Goal: Task Accomplishment & Management: Complete application form

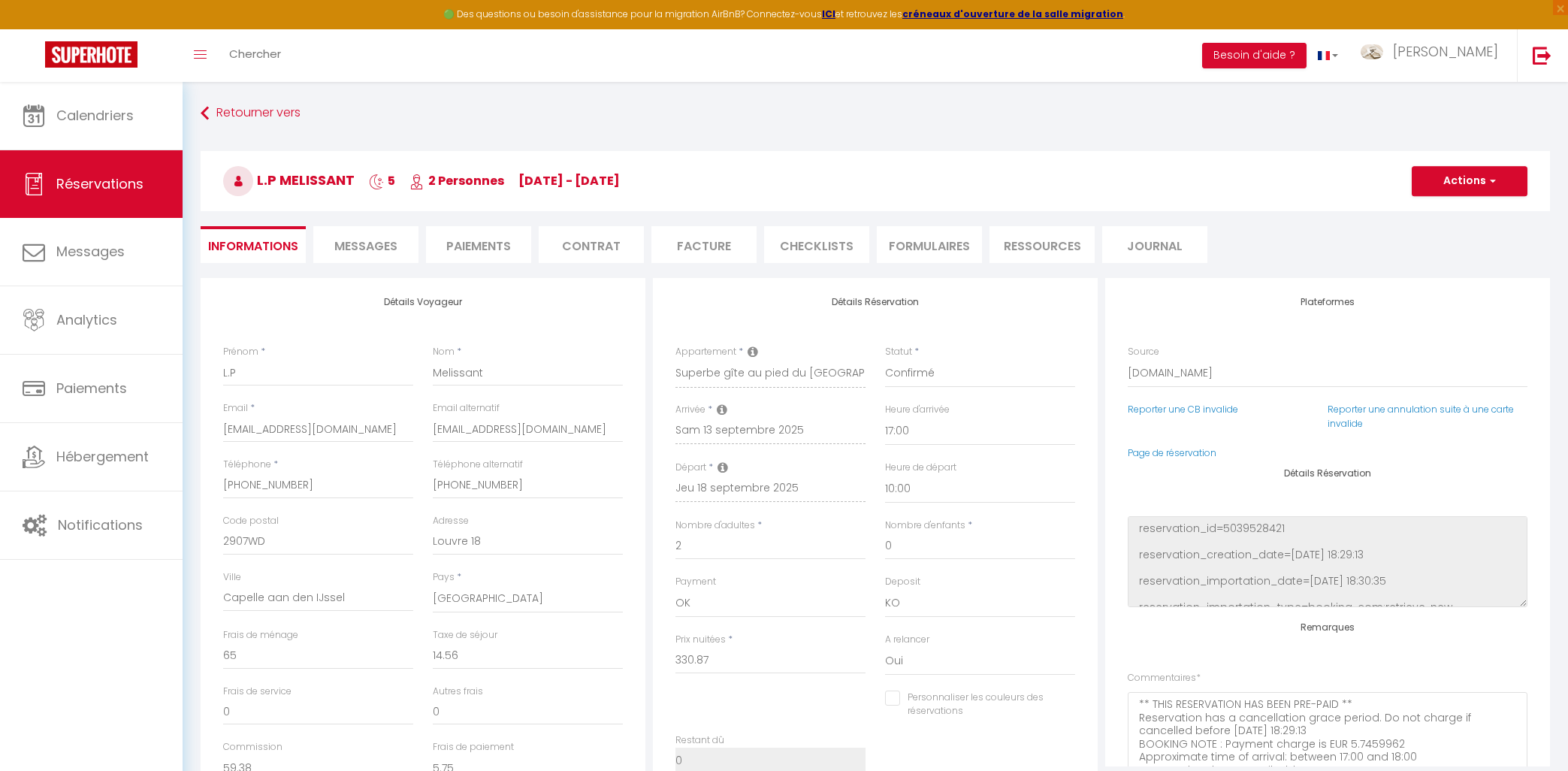
select select "NL"
select select "76154"
select select "17:00"
select select "10:00"
select select "14"
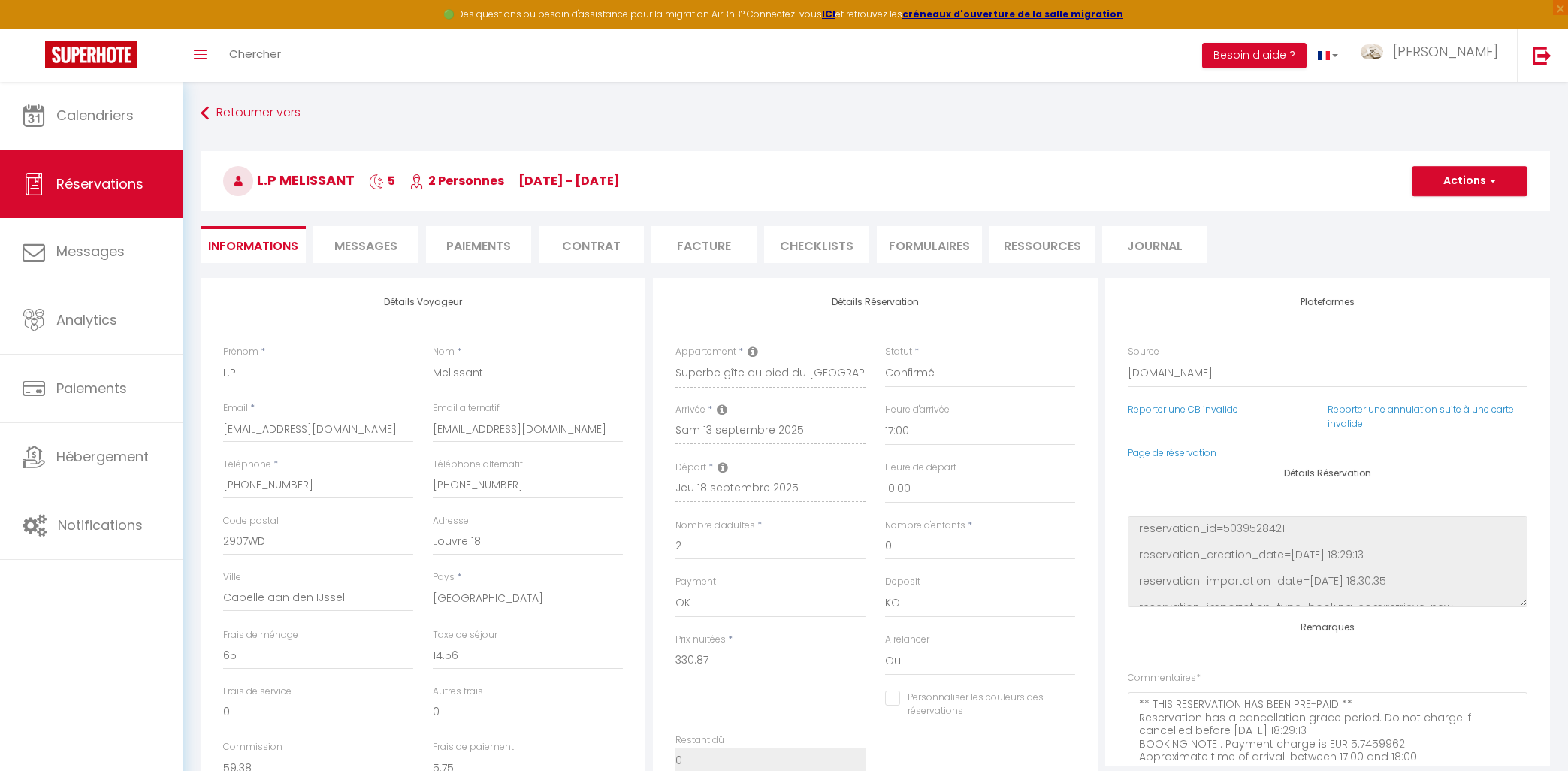
select select "2"
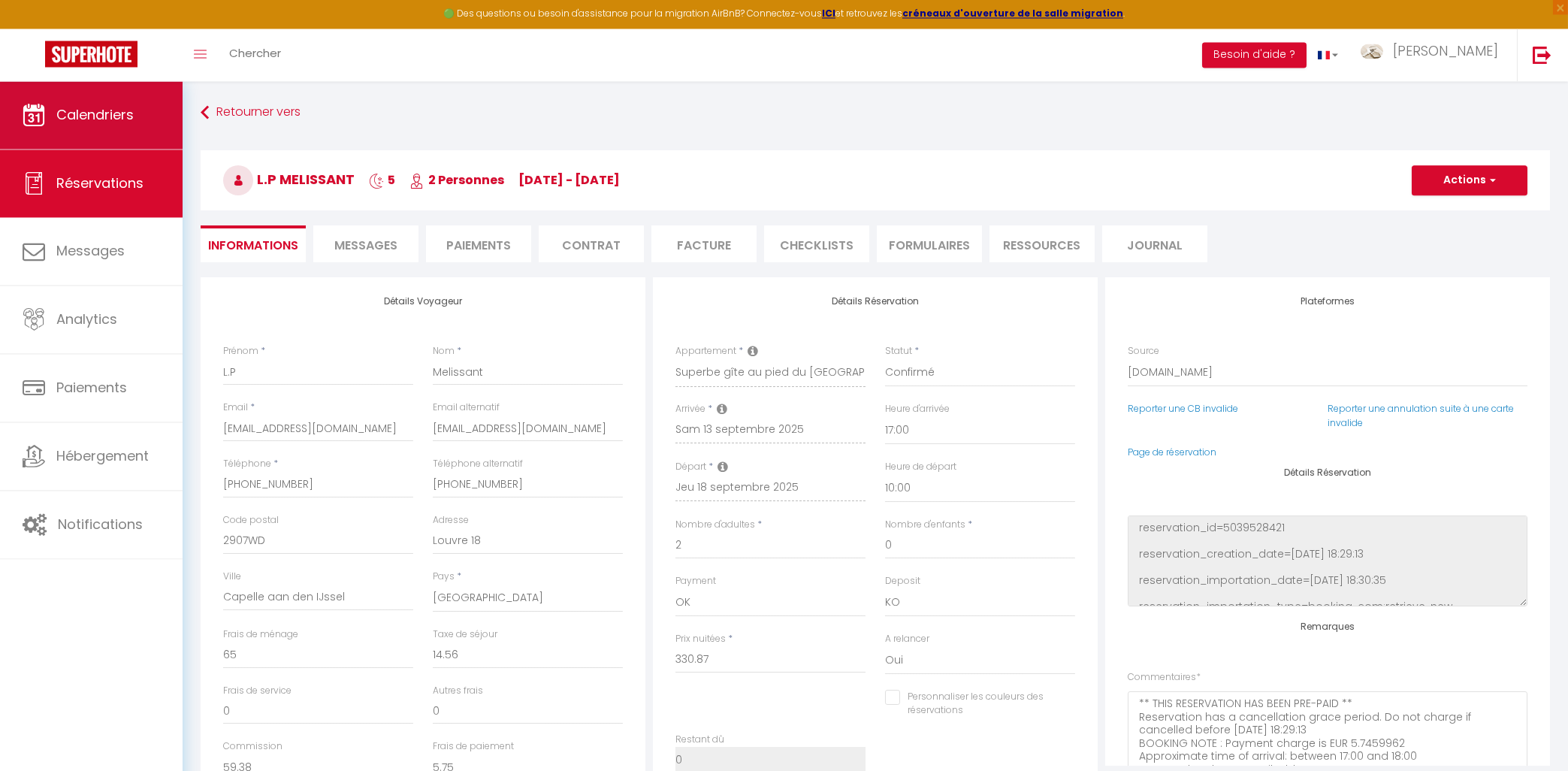
scroll to position [103, 0]
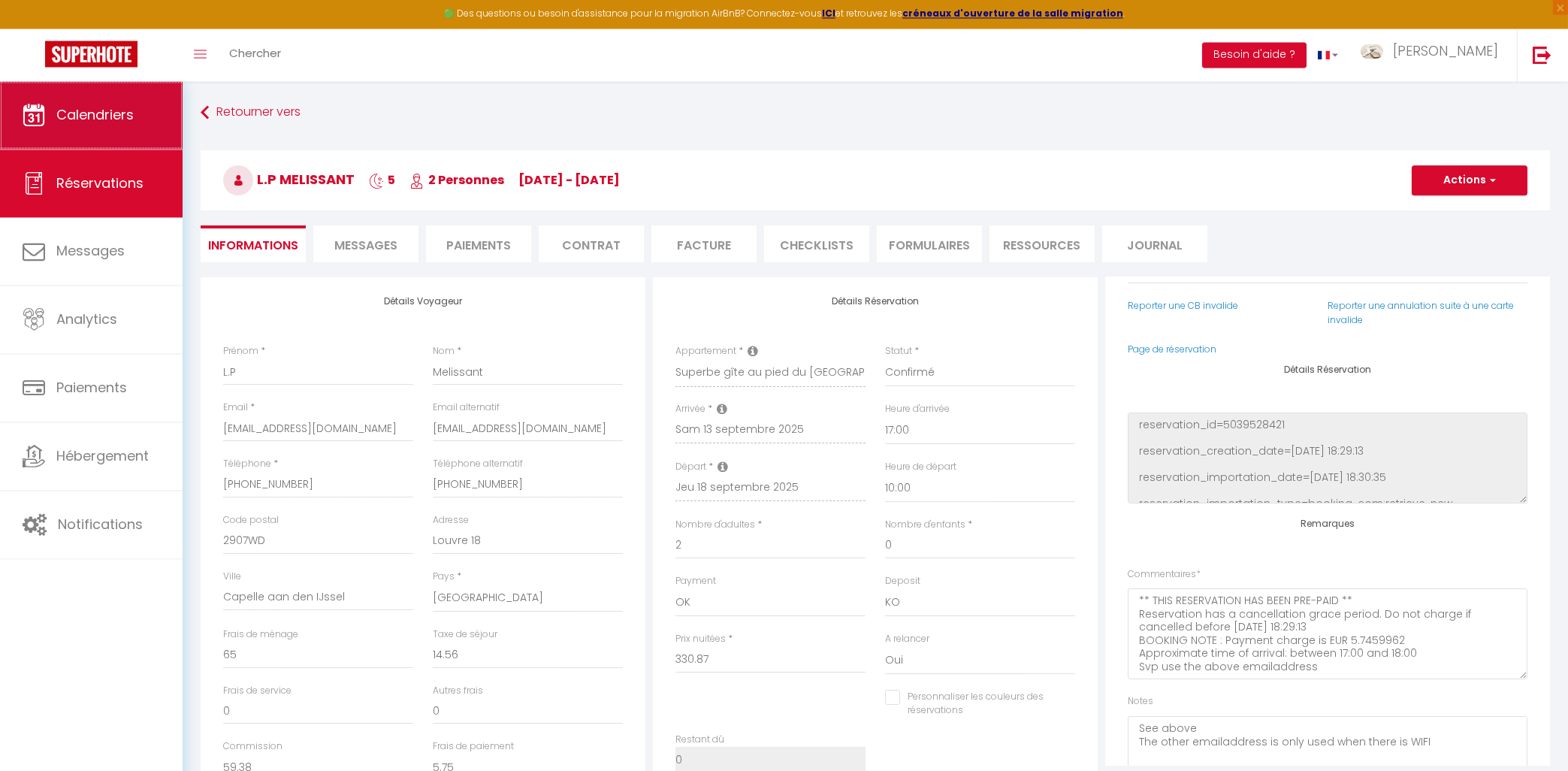
click at [88, 124] on span "Calendriers" at bounding box center [95, 115] width 77 height 19
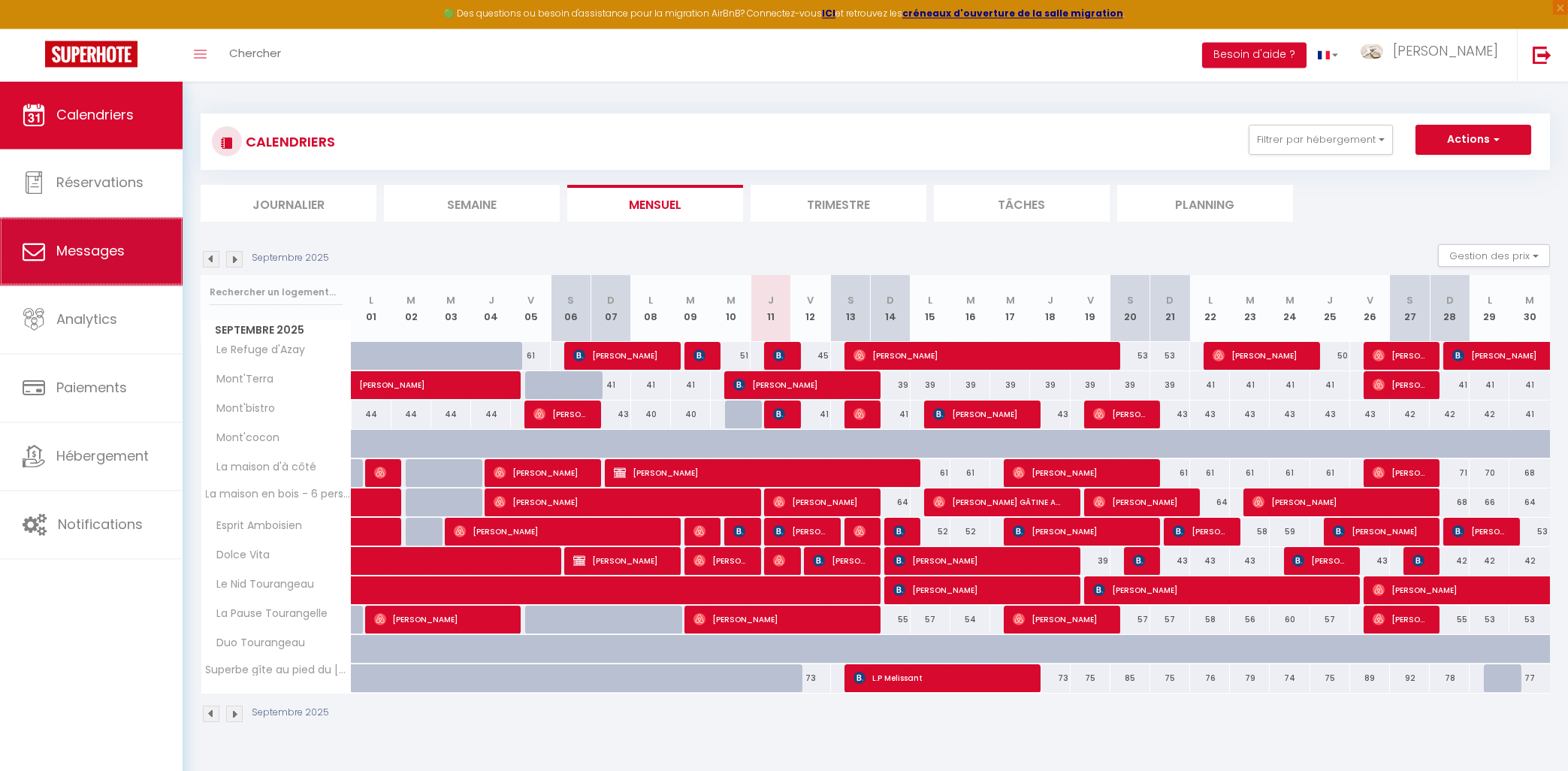
click at [86, 255] on span "Messages" at bounding box center [90, 251] width 68 height 19
select select "message"
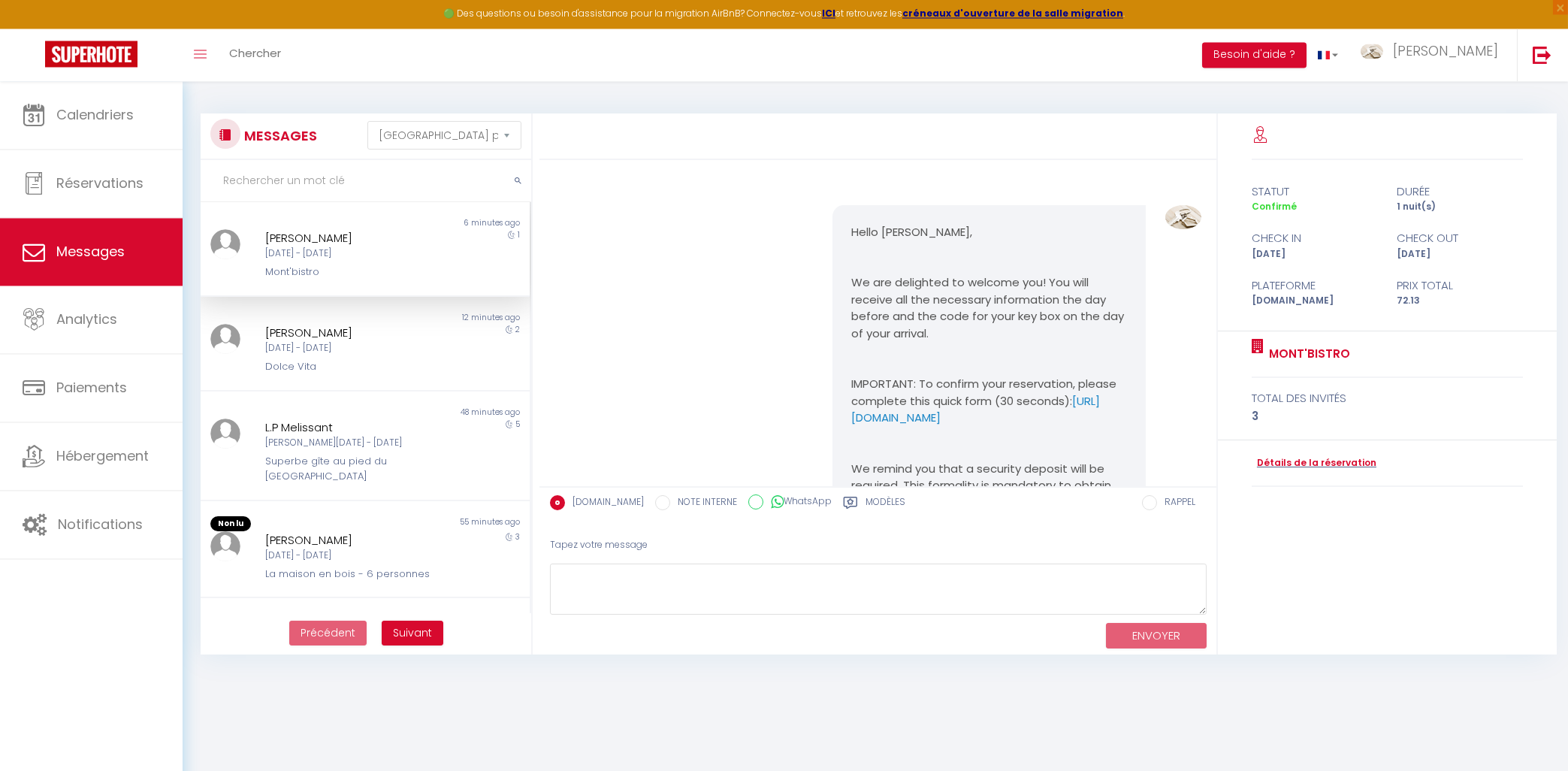
scroll to position [987, 0]
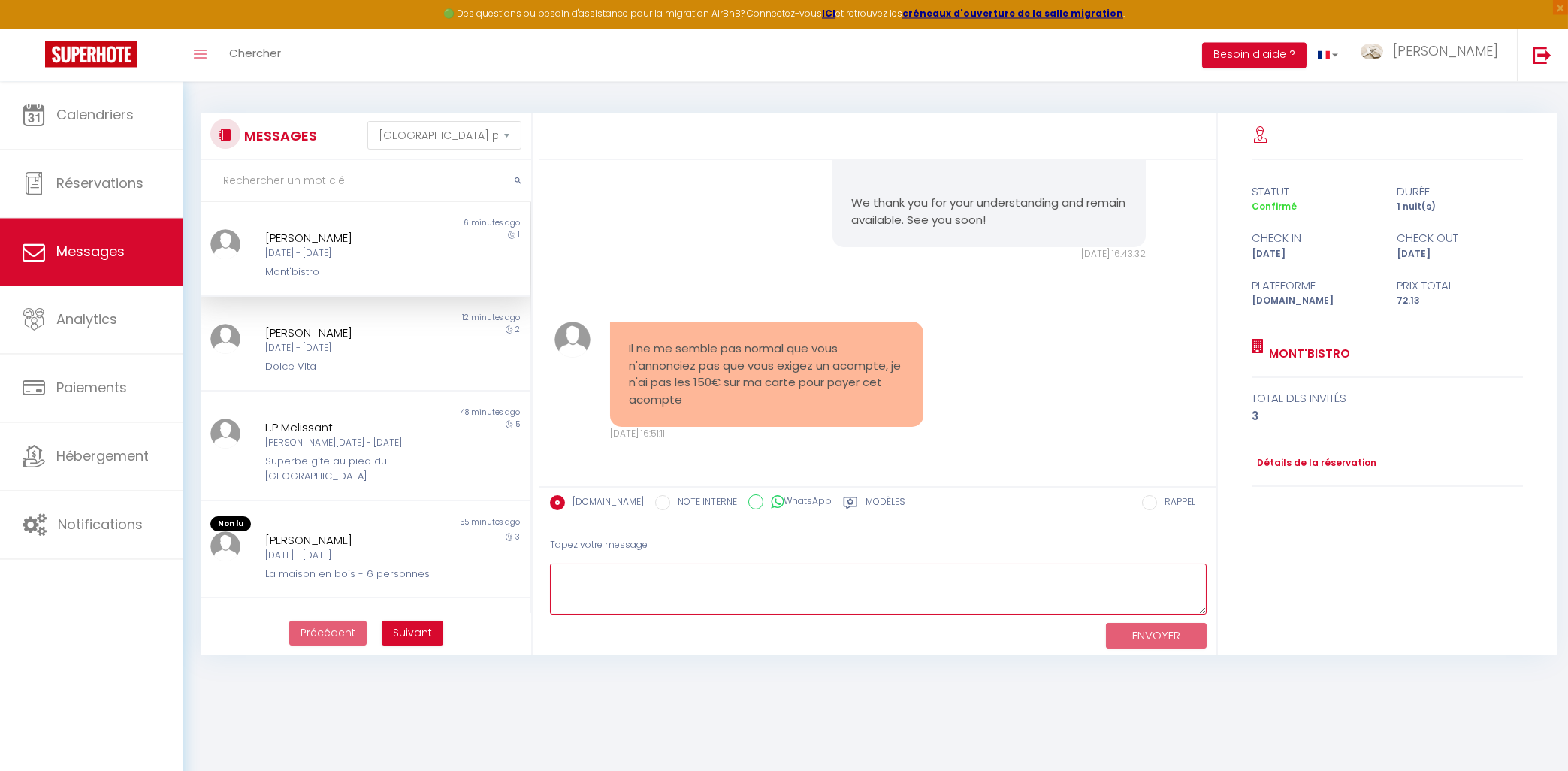
click at [707, 580] on textarea at bounding box center [878, 590] width 657 height 51
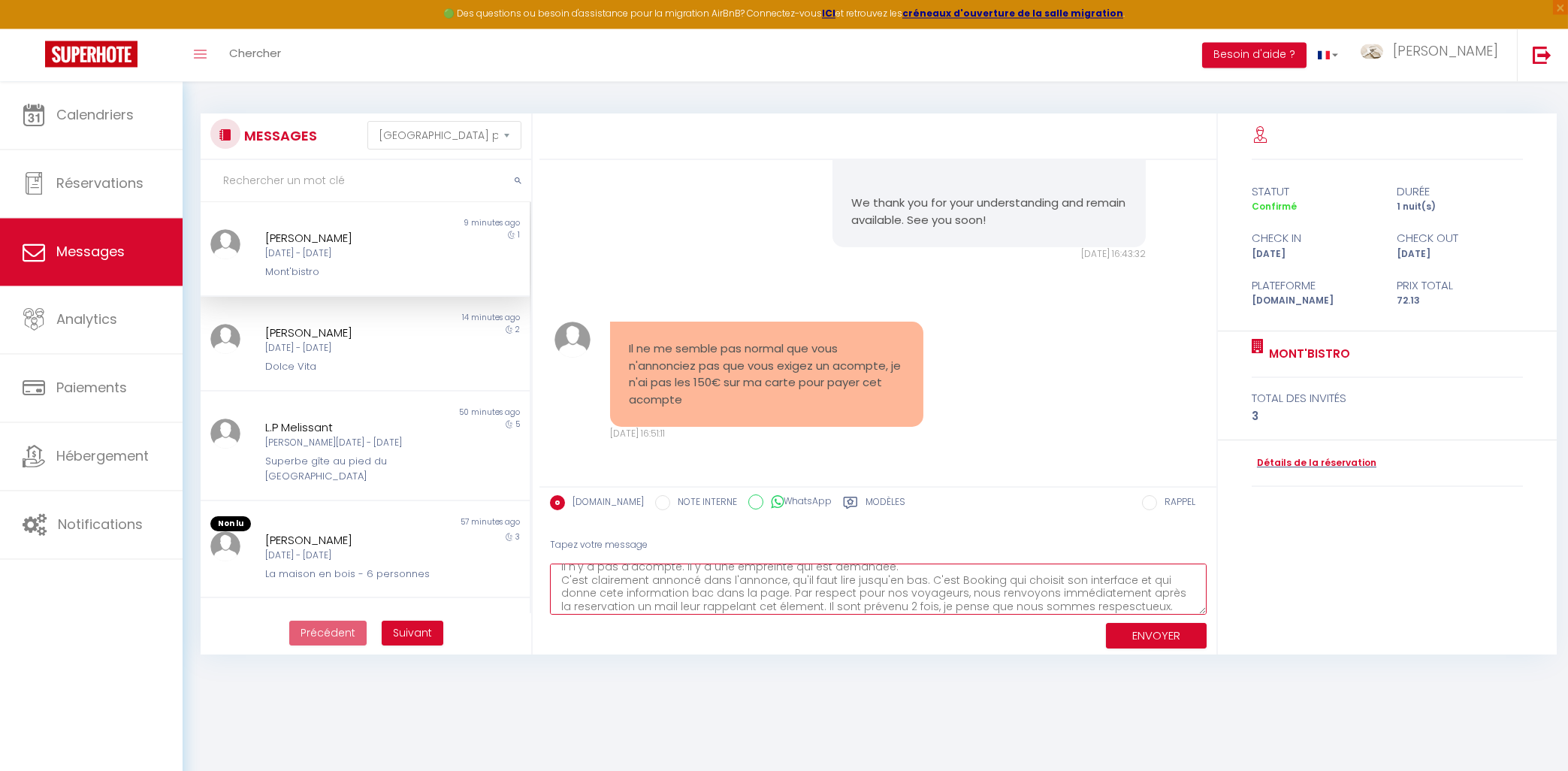
scroll to position [17, 0]
click at [1173, 599] on textarea "Bonjour, Il n'y a pas d’acompte. Il y a une empreinte qui est demandée. C'est c…" at bounding box center [878, 590] width 657 height 51
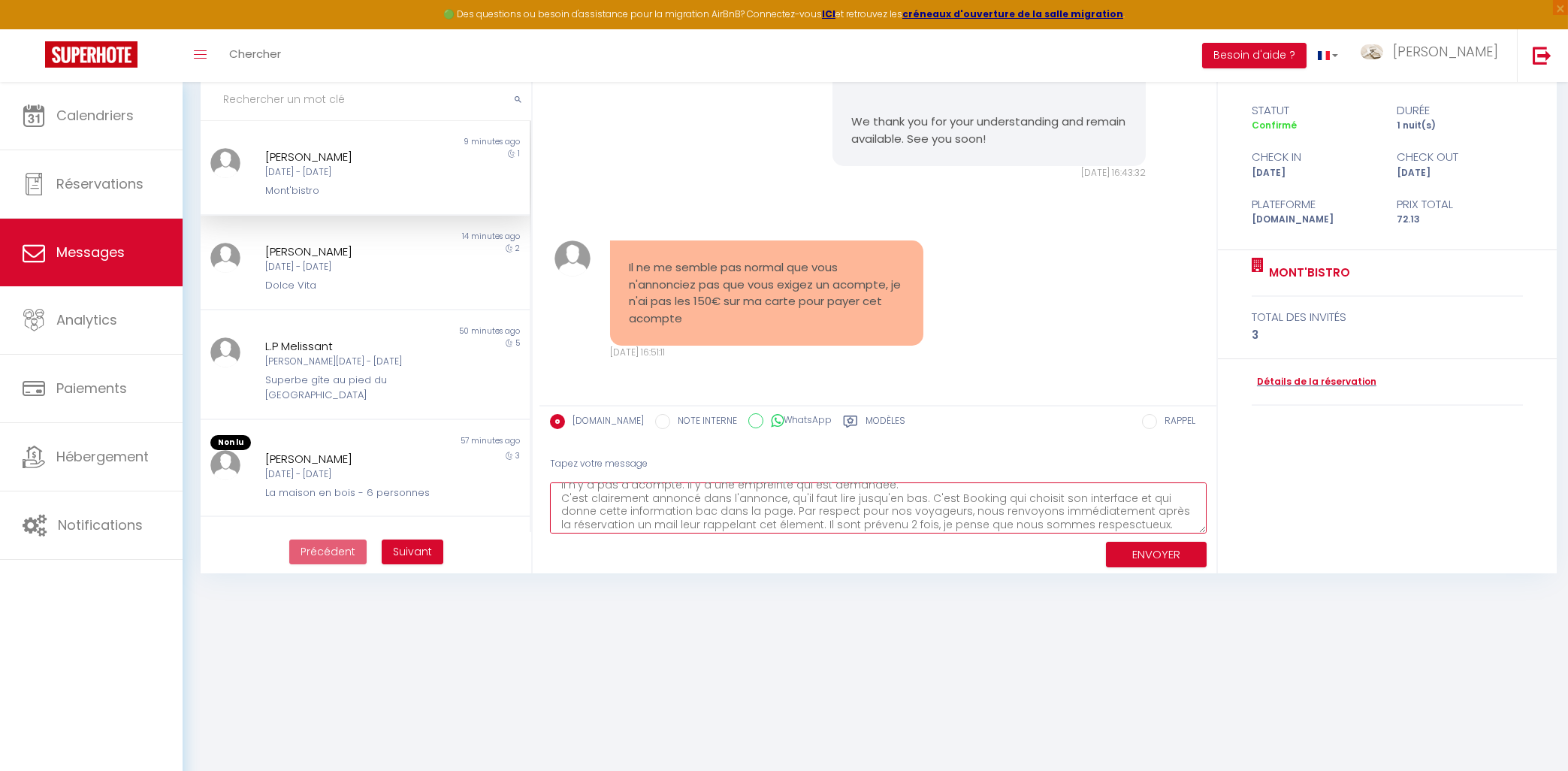
scroll to position [26, 0]
click at [1102, 523] on textarea "Bonjour, Il n'y a pas d’acompte. Il y a une empreinte qui est demandée. C'est c…" at bounding box center [878, 509] width 657 height 51
type textarea "Bonjour, Il n'y a pas d’acompte. Il y a une empreinte qui est demandée. C'est c…"
click at [1164, 557] on button "ENVOYER" at bounding box center [1156, 555] width 101 height 27
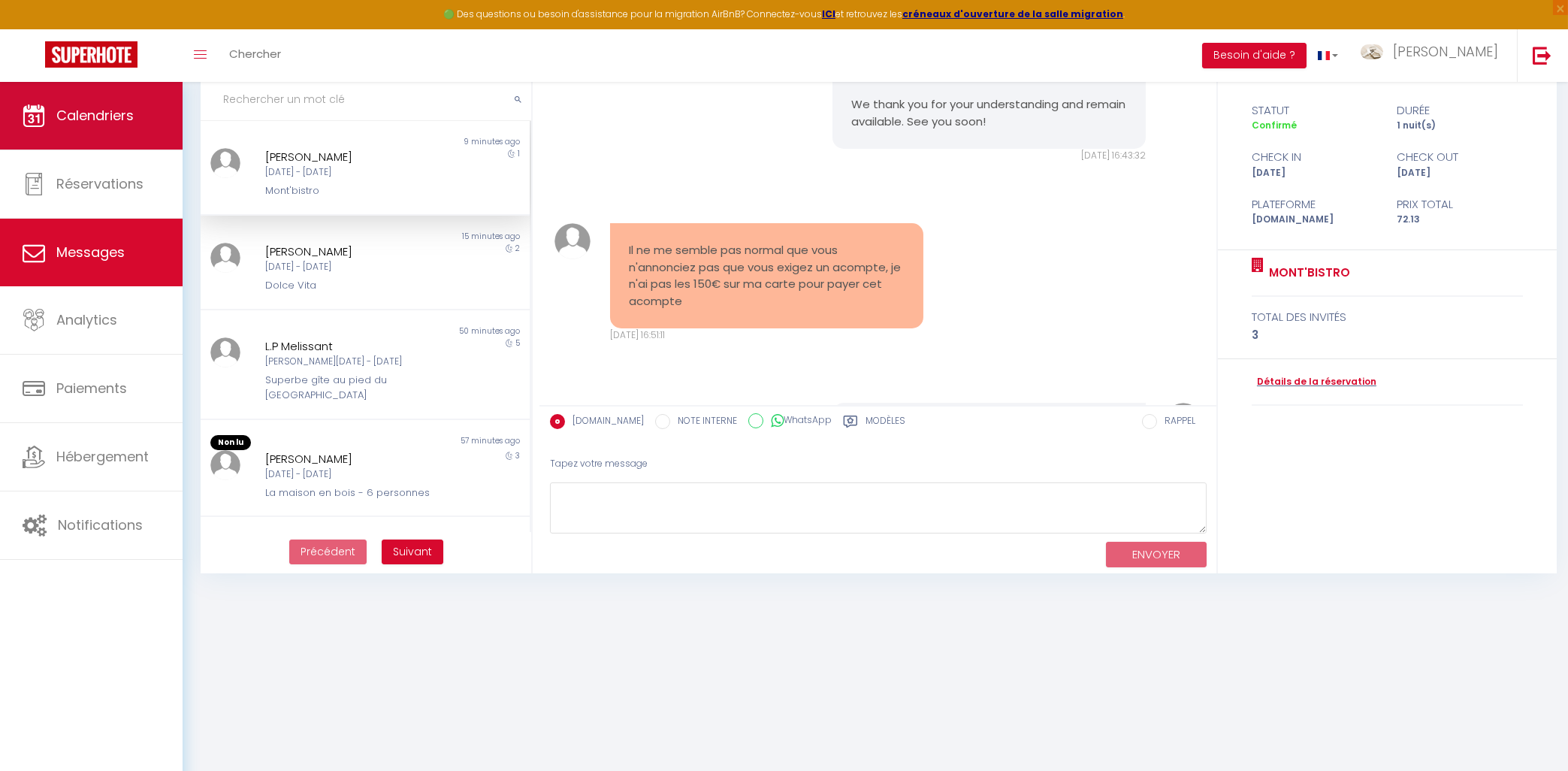
scroll to position [1285, 0]
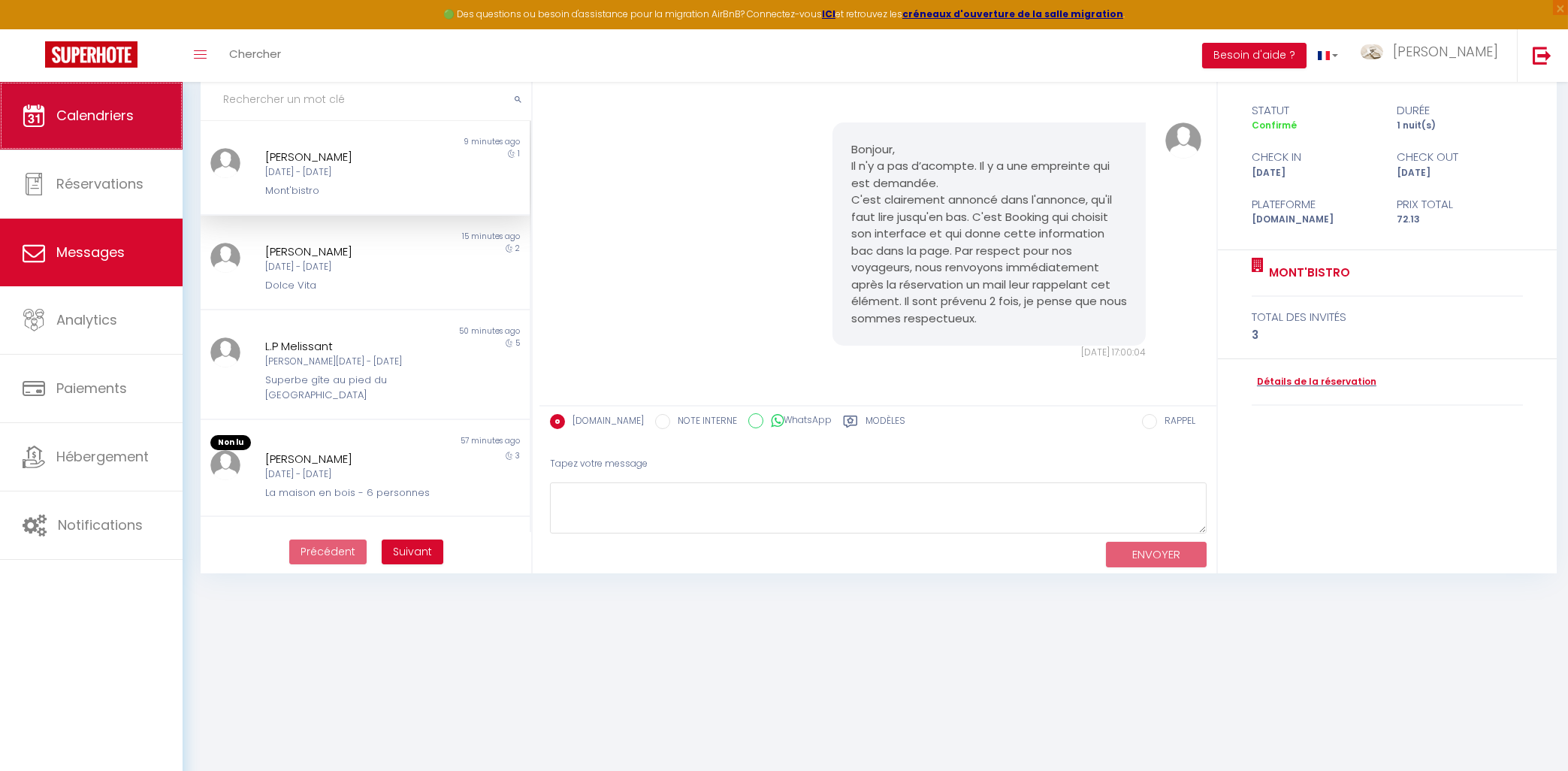
click at [128, 118] on span "Calendriers" at bounding box center [95, 115] width 77 height 19
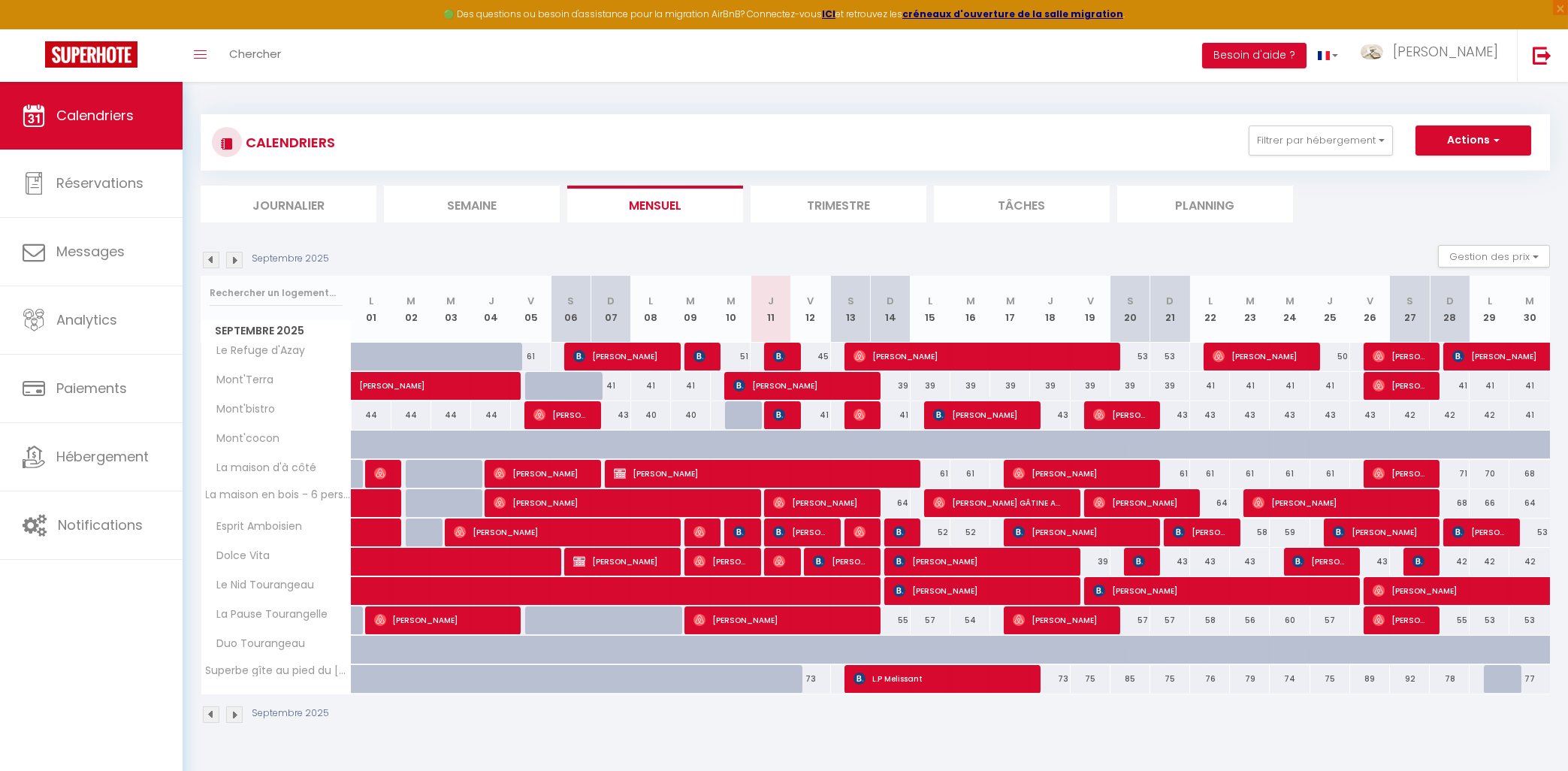
click at [927, 678] on span "L.P Melissant" at bounding box center [940, 679] width 173 height 29
select select "OK"
select select "KO"
select select "1"
select select "0"
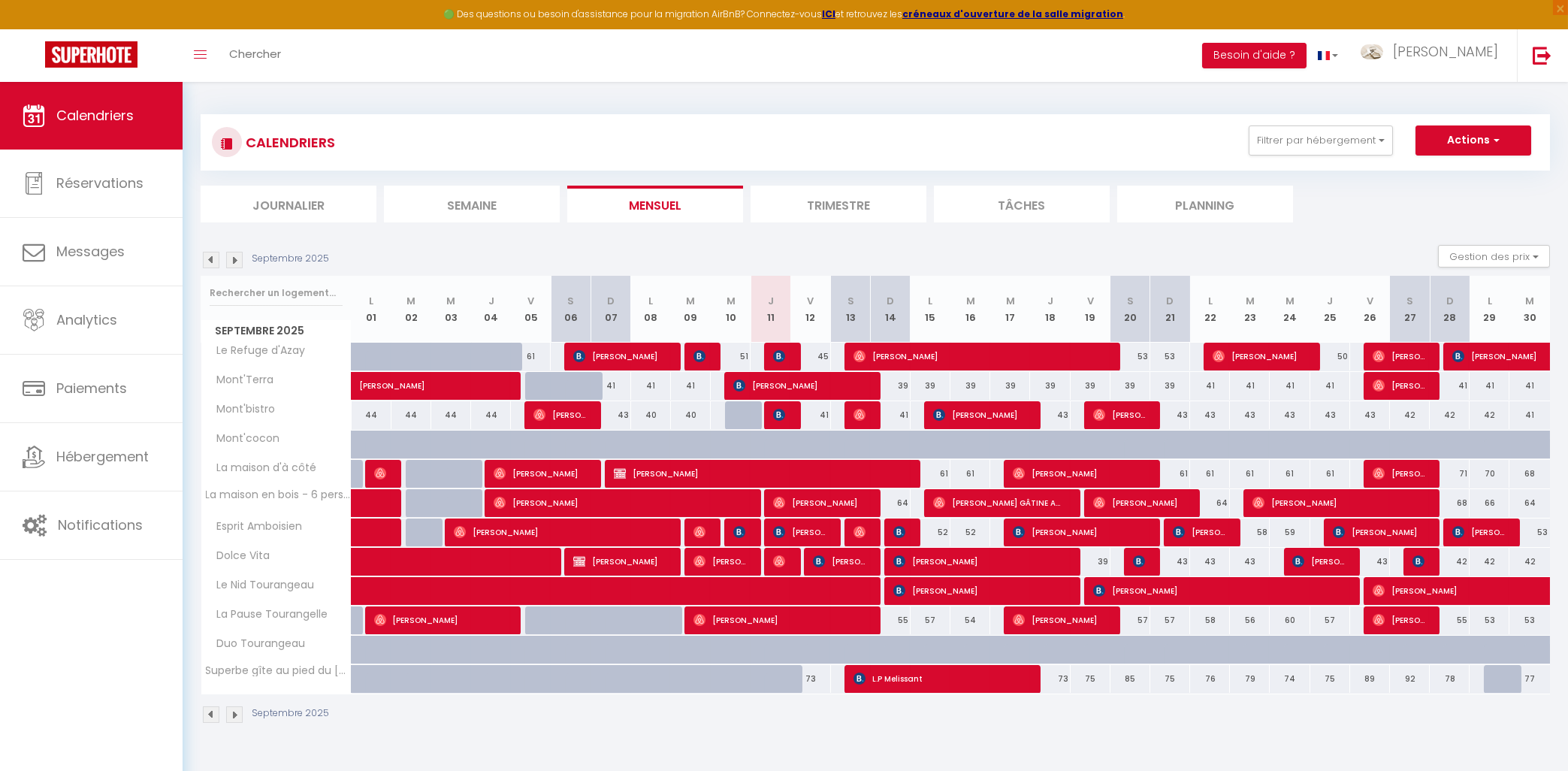
select select "1"
select select
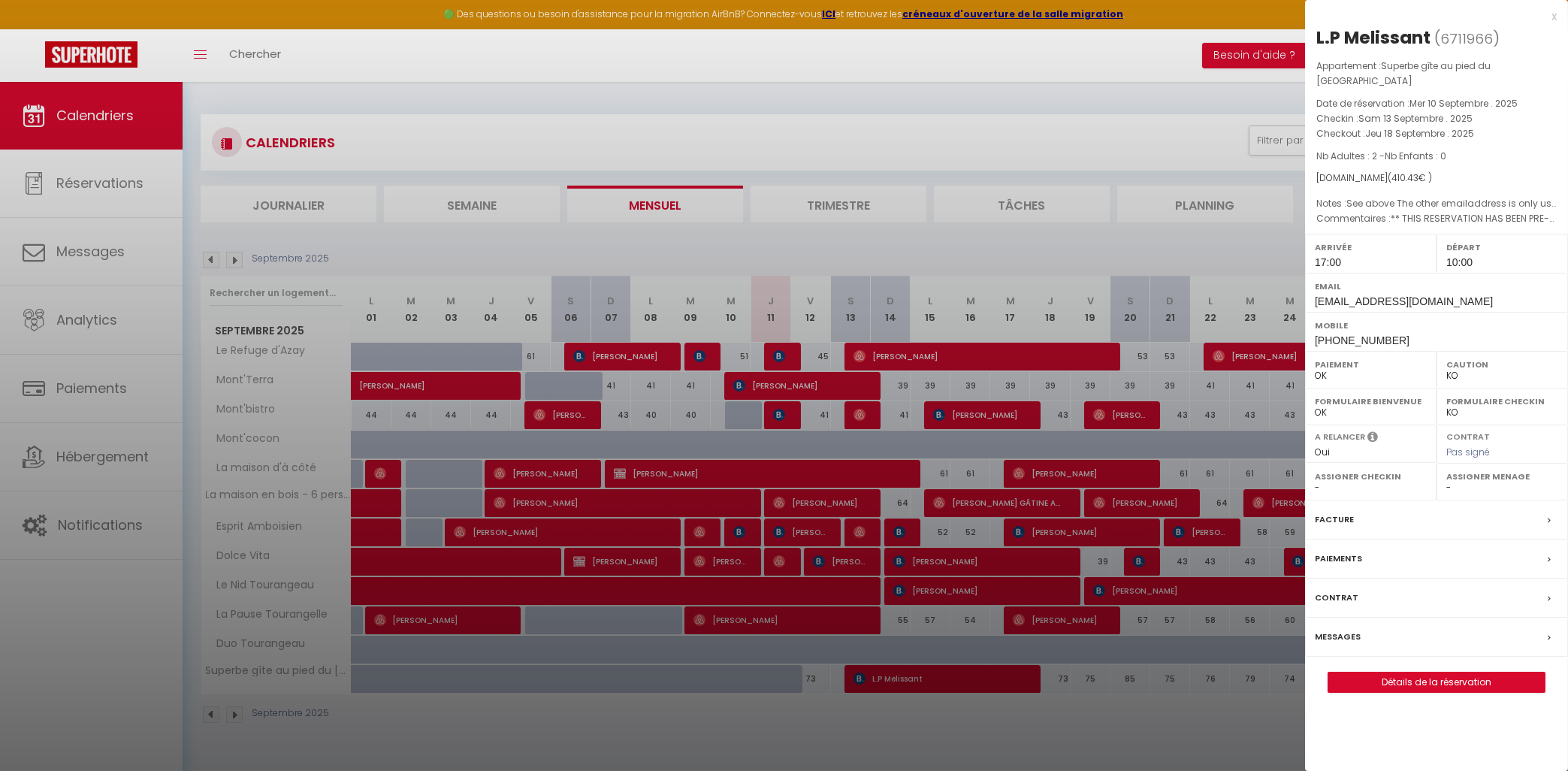
click at [1331, 647] on div "Messages" at bounding box center [1436, 637] width 263 height 40
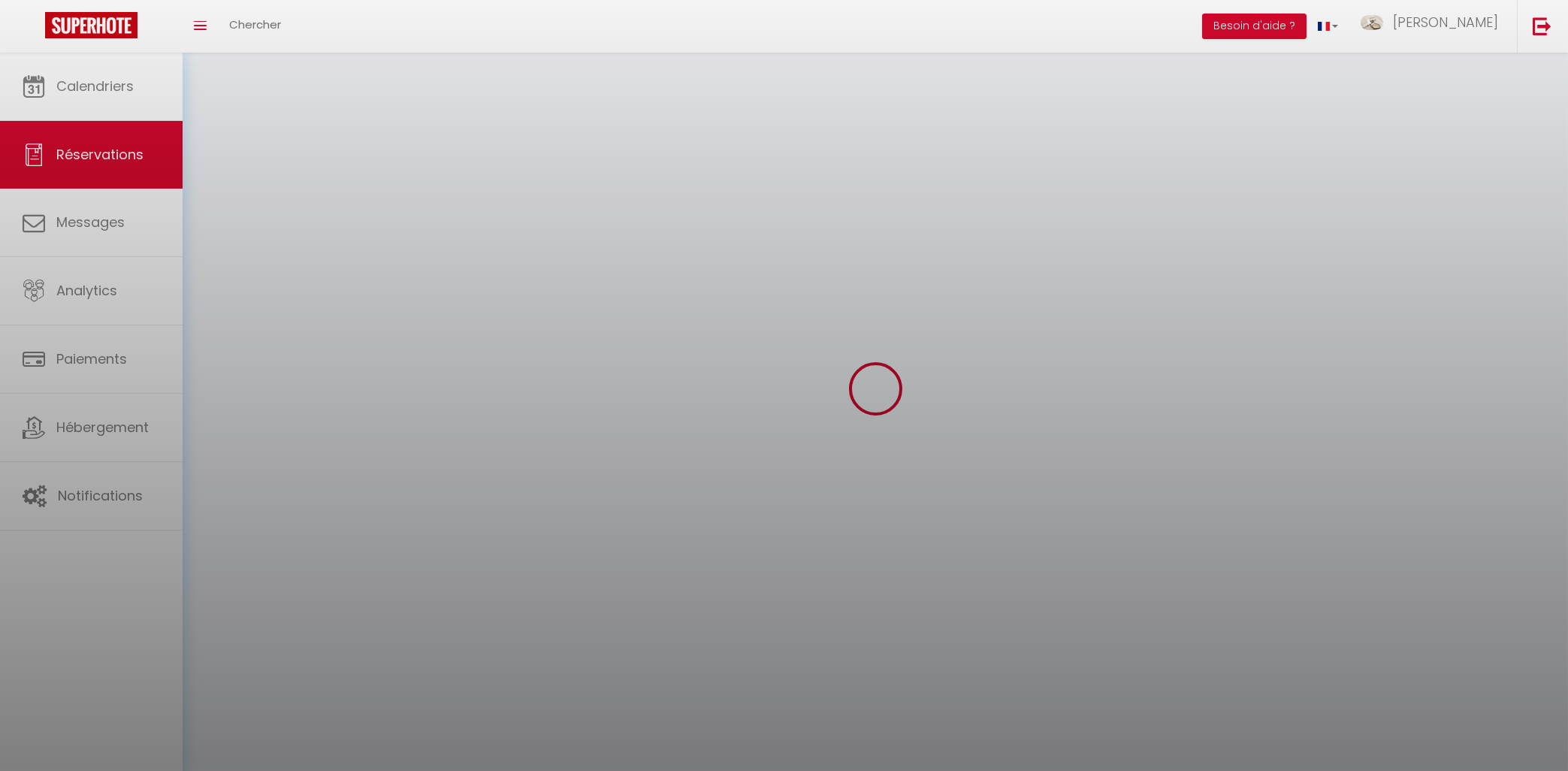
click at [1335, 641] on div at bounding box center [784, 385] width 1568 height 771
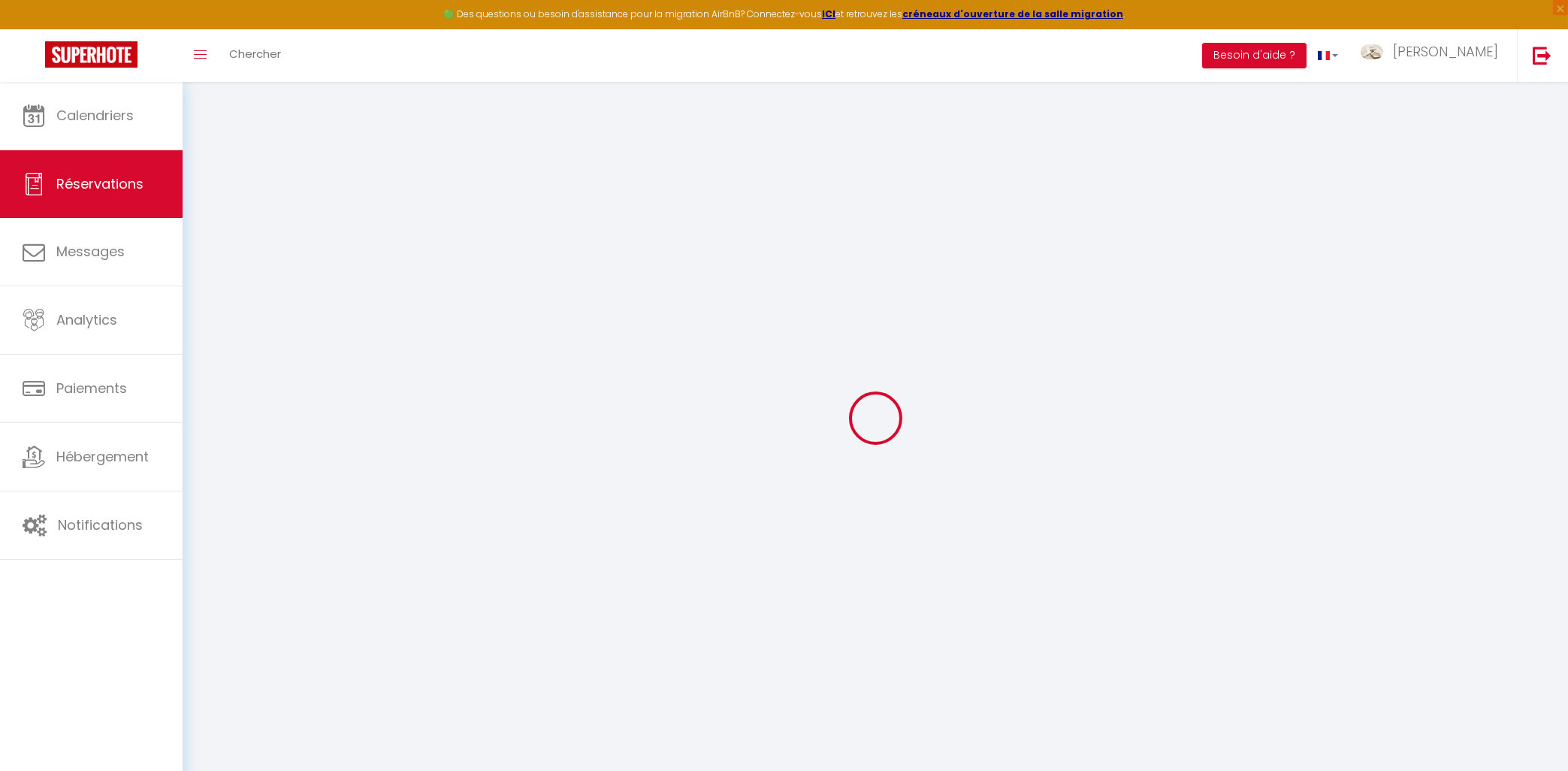
select select
checkbox input "false"
select select
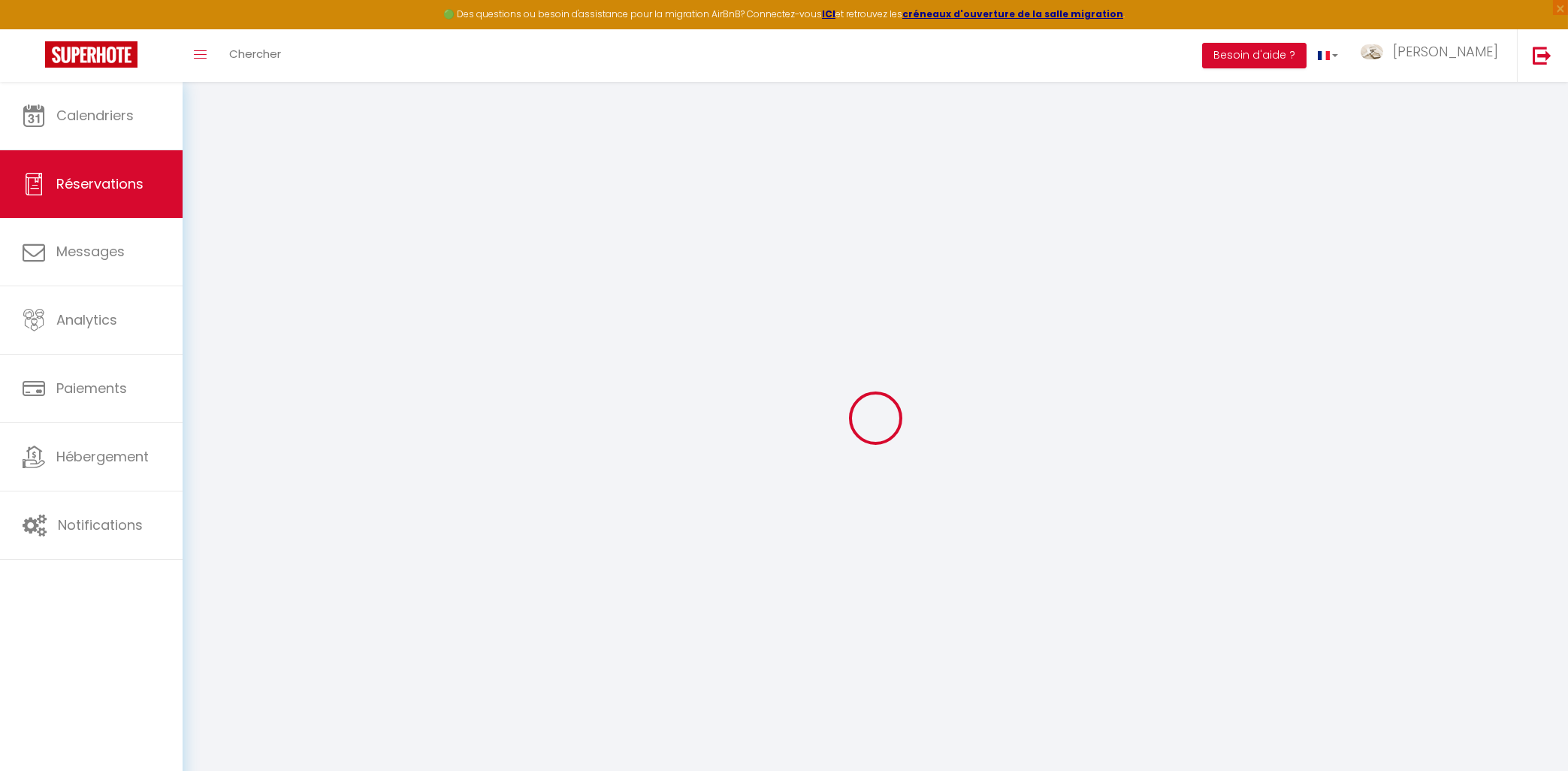
checkbox input "false"
type textarea "** THIS RESERVATION HAS BEEN PRE-PAID ** Reservation has a cancellation grace p…"
type textarea "See above The other emailaddress is only used when there is WIFI"
select select
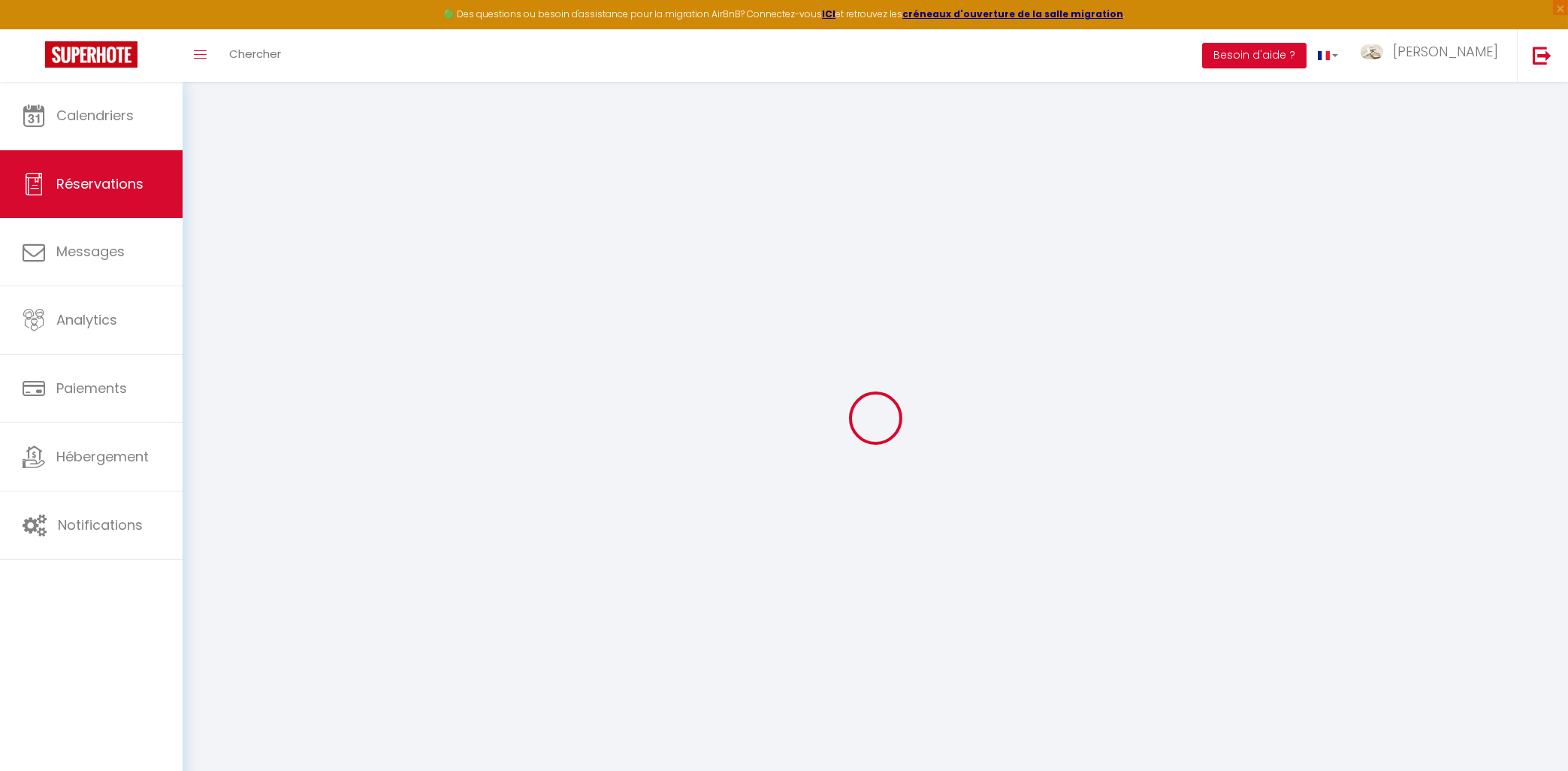
checkbox input "false"
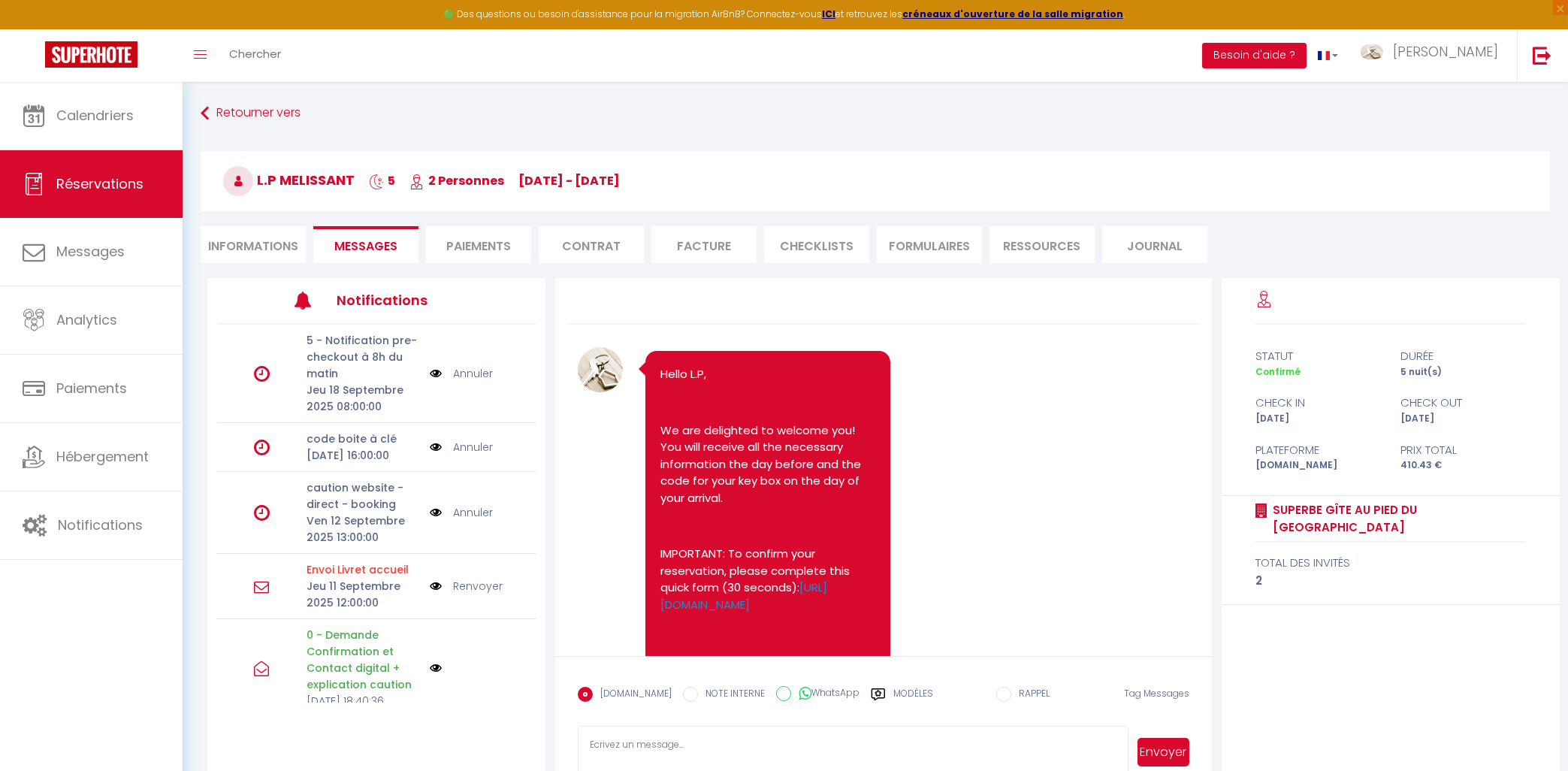
scroll to position [606, 0]
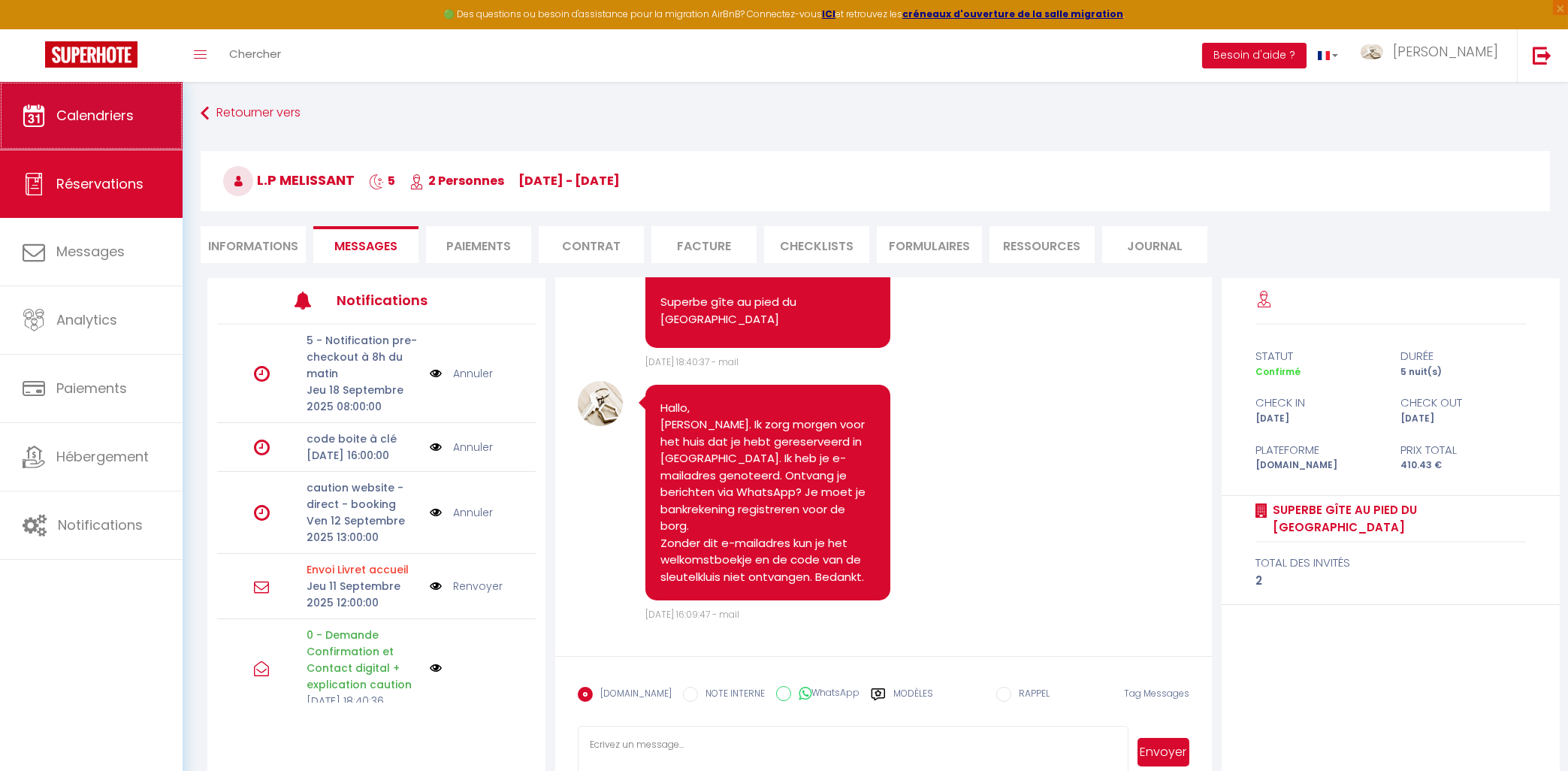
click at [77, 116] on span "Calendriers" at bounding box center [95, 115] width 77 height 19
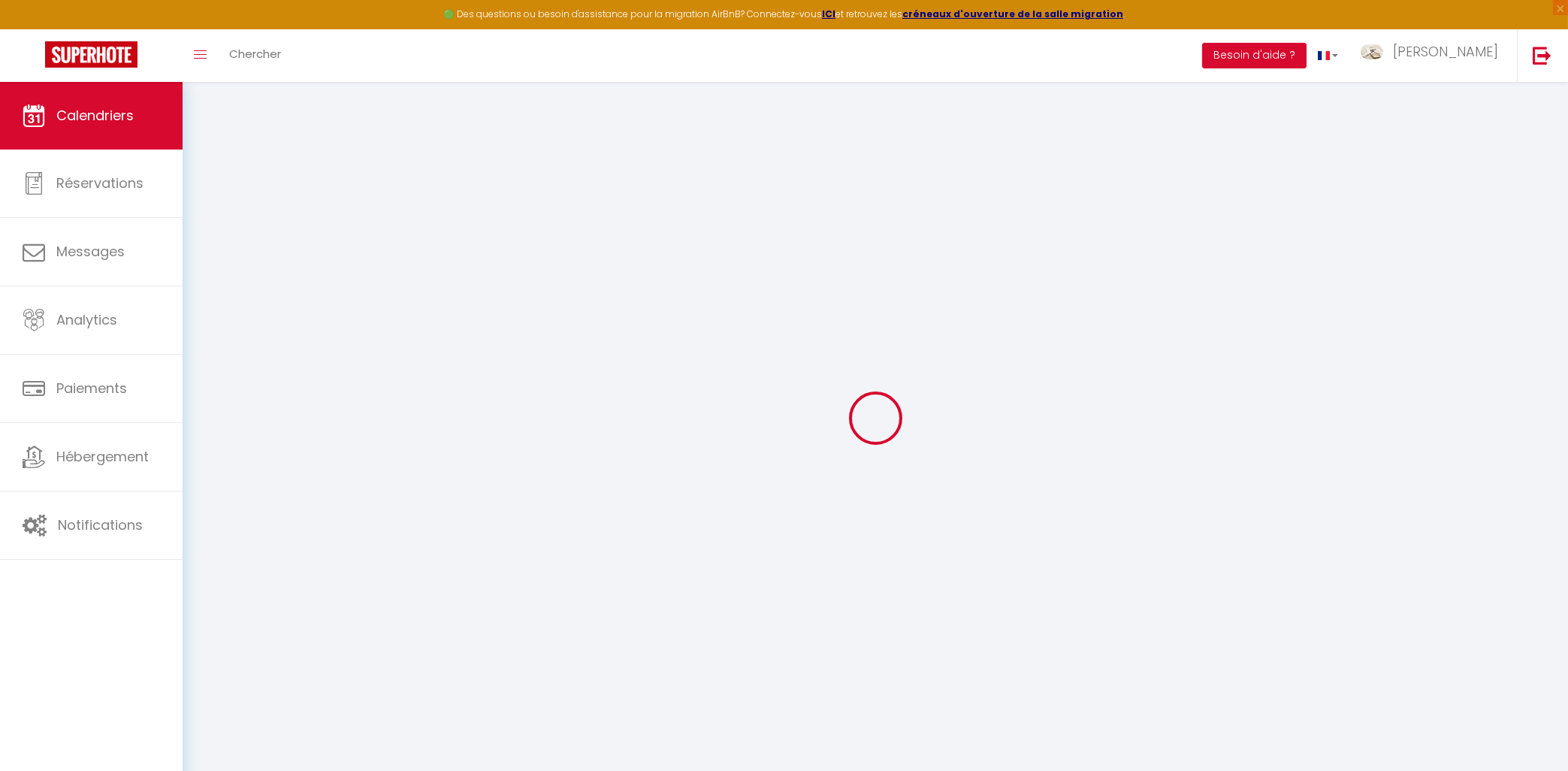
select select
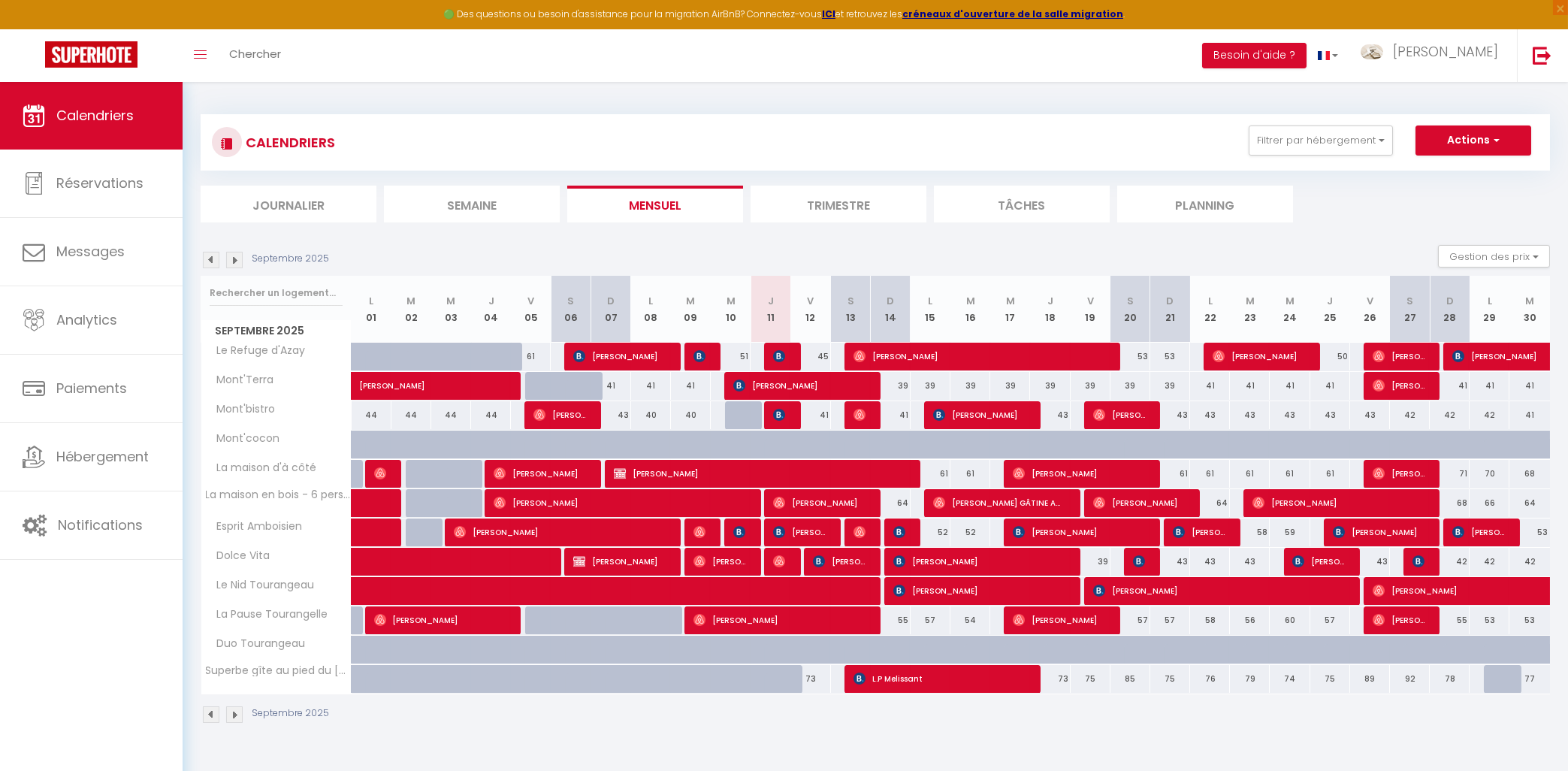
click at [777, 418] on img at bounding box center [780, 415] width 12 height 12
select select "OK"
select select "KO"
select select "1"
select select "0"
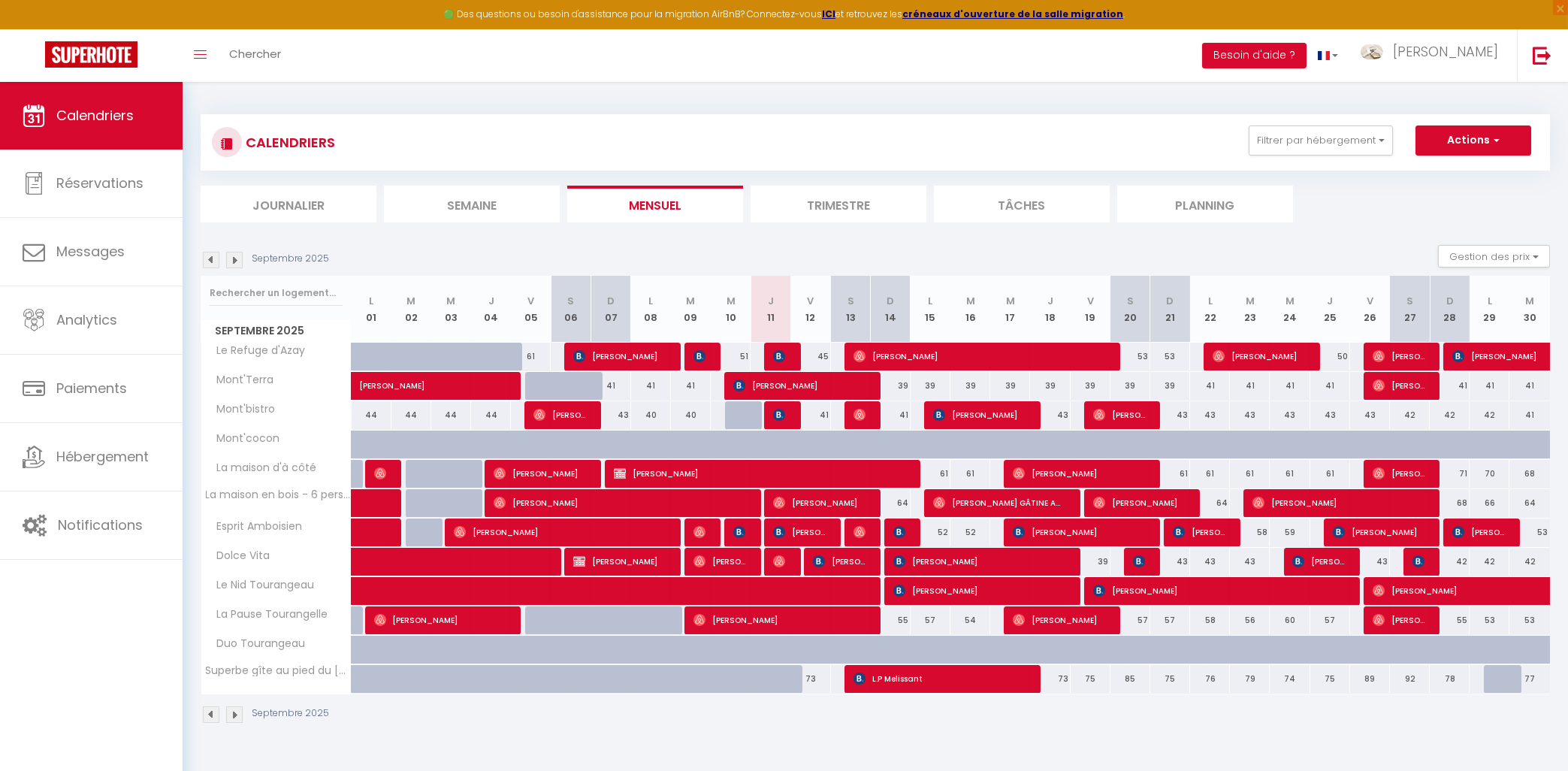
select select "1"
select select
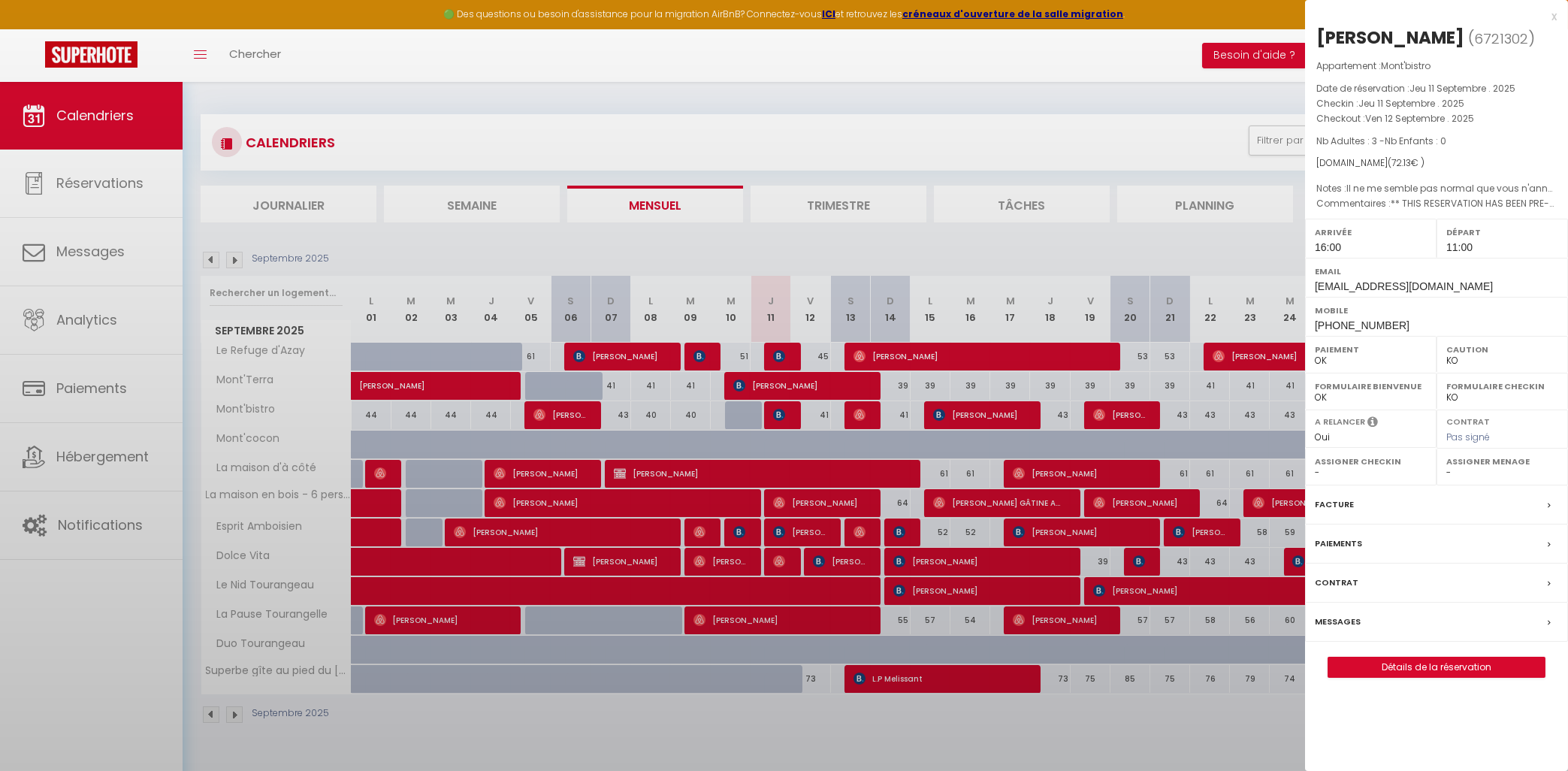
select select "41095"
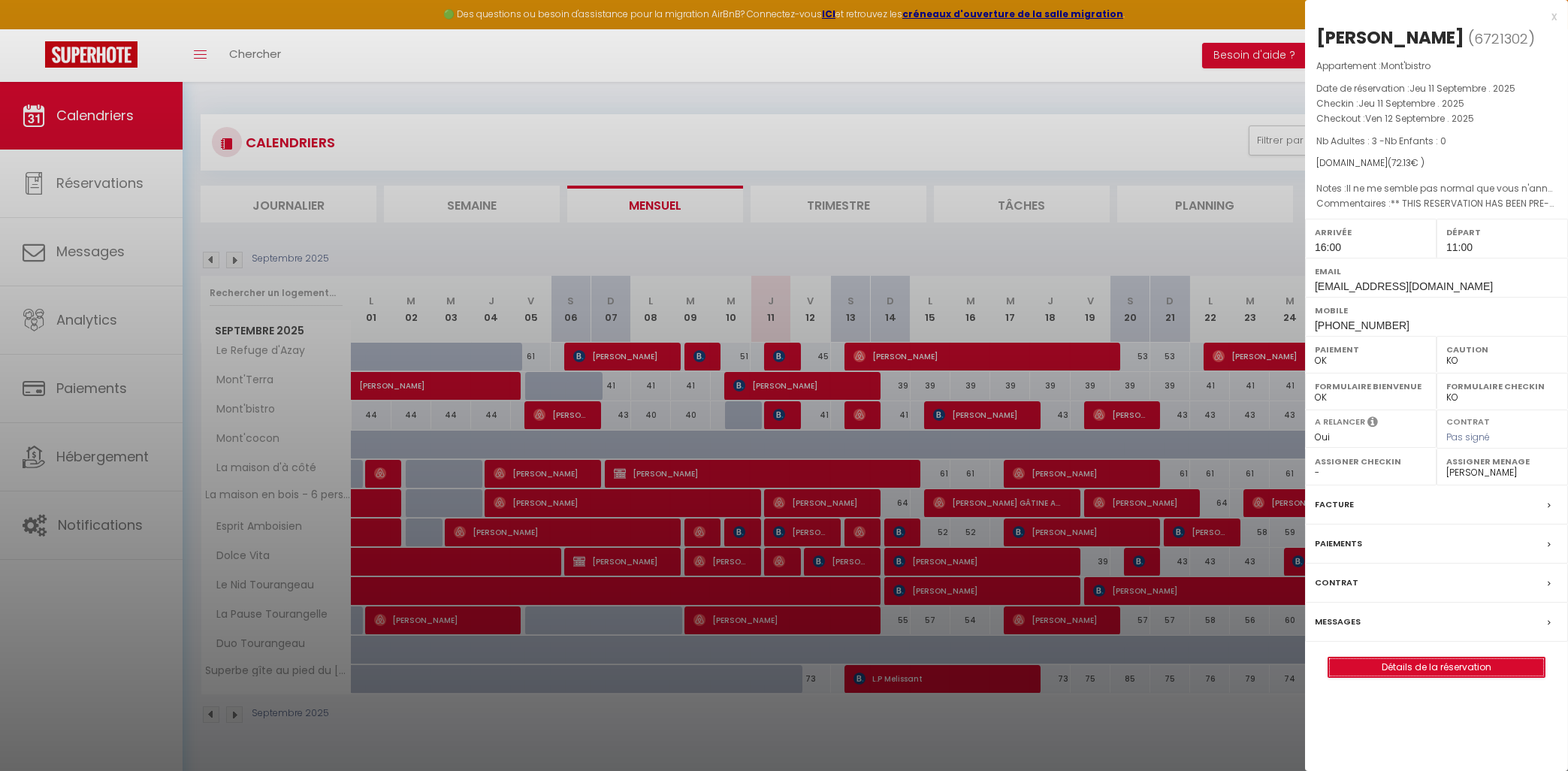
click at [1429, 670] on link "Détails de la réservation" at bounding box center [1436, 668] width 217 height 20
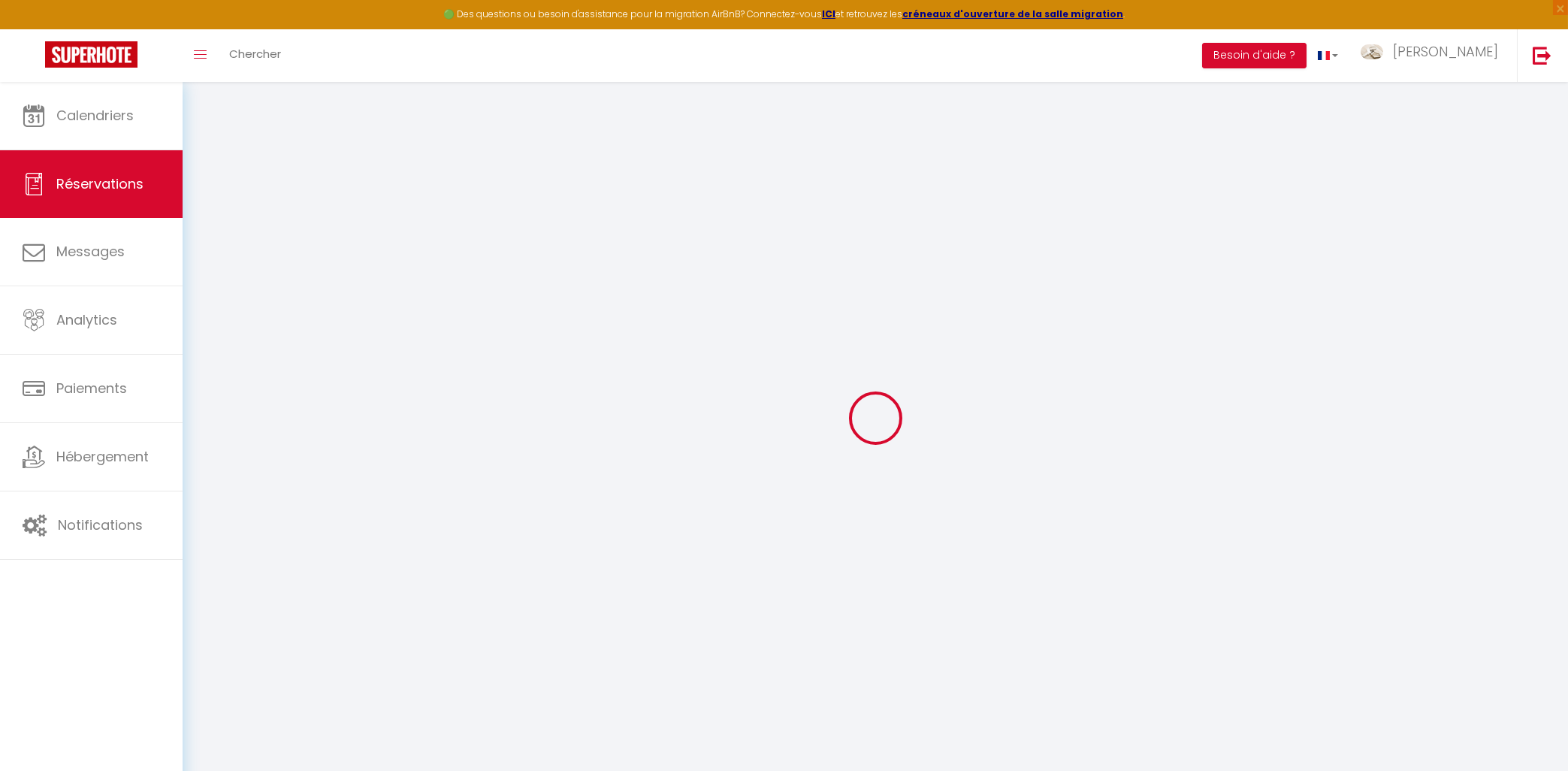
type input "Laur"
type input "Marinel"
type input "[EMAIL_ADDRESS][DOMAIN_NAME]"
type input "[PHONE_NUMBER]"
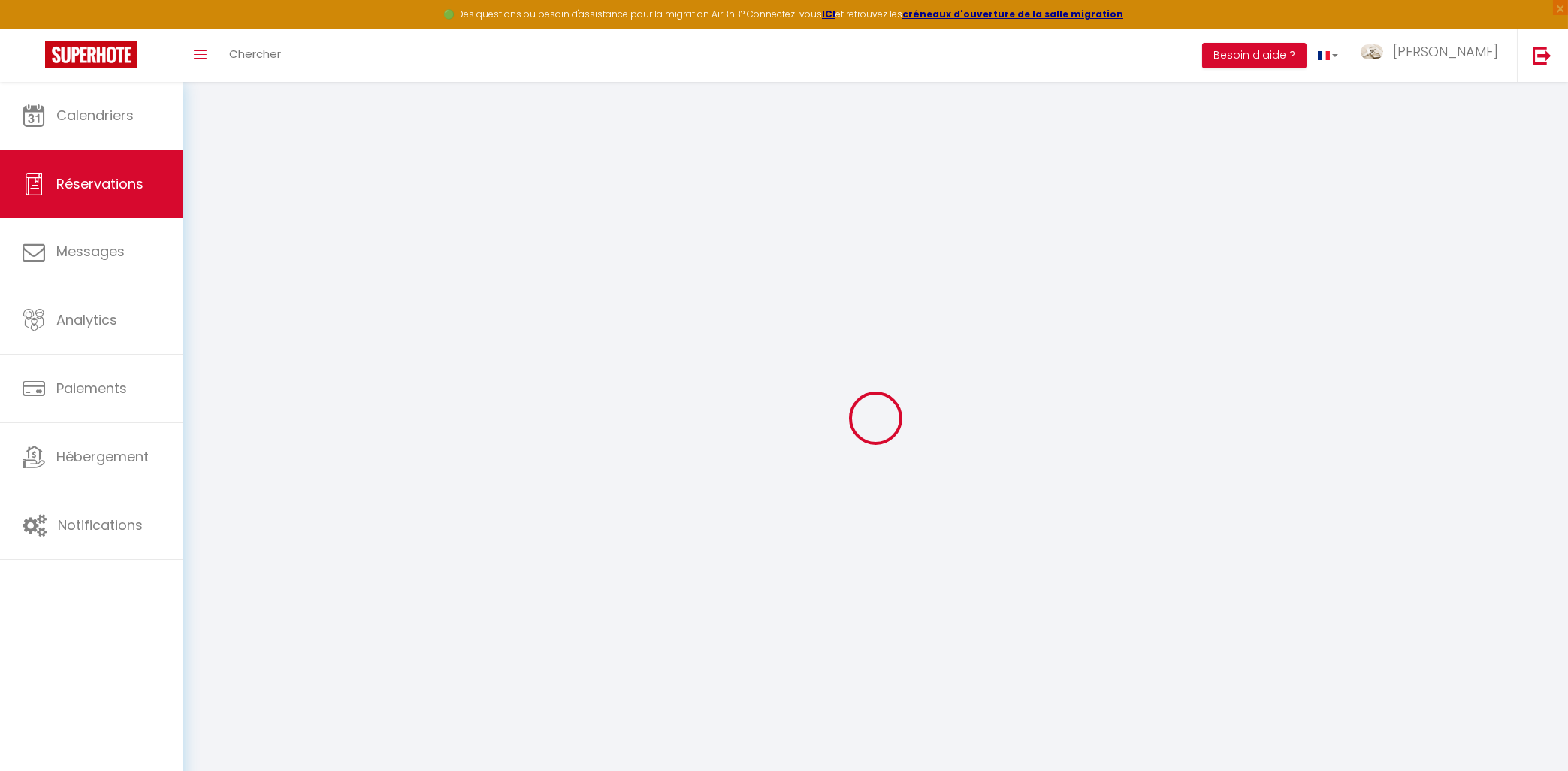
type input "[PHONE_NUMBER]"
type input "."
select select "RO"
type input "4"
type input "10.55"
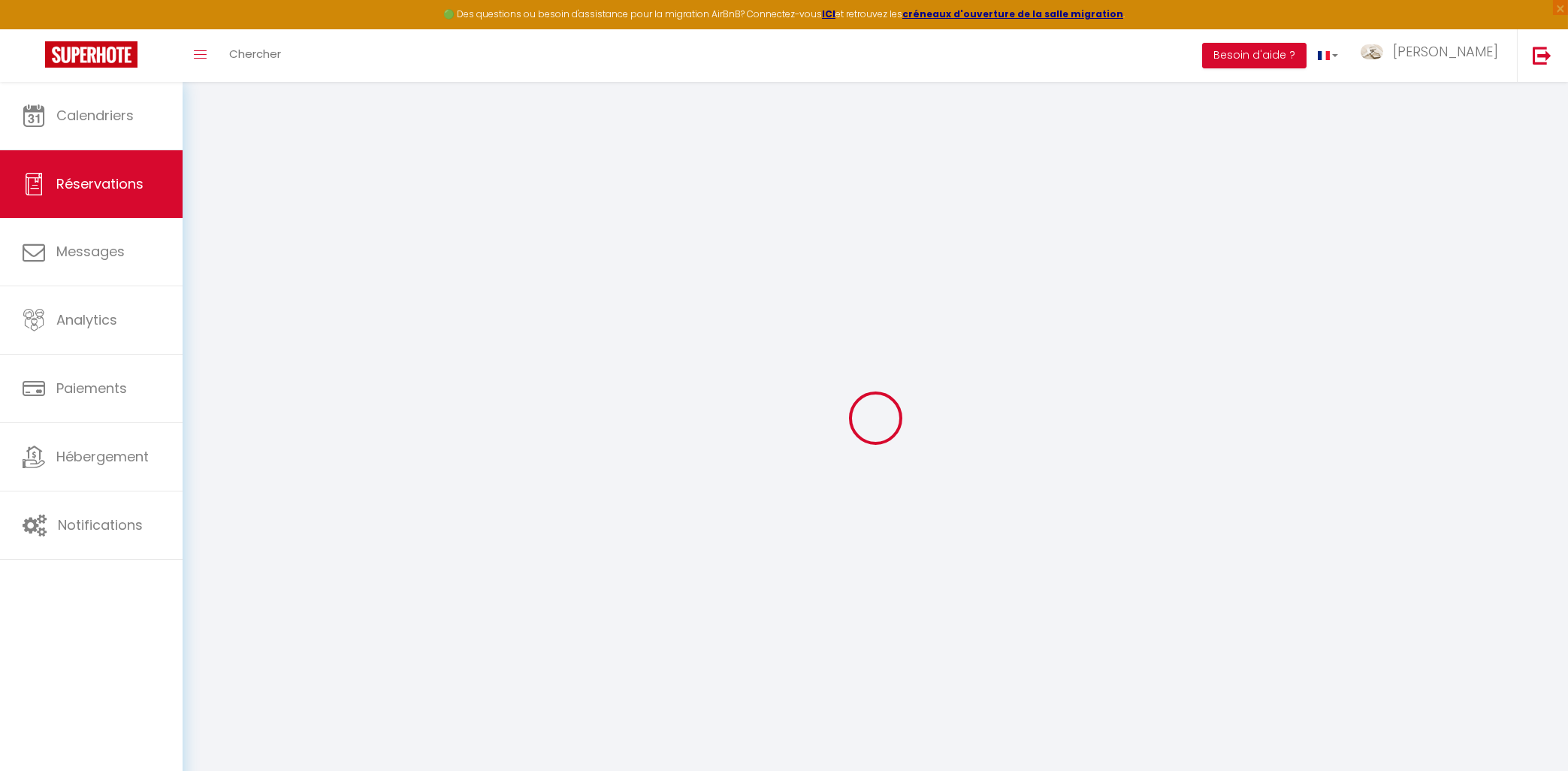
type input "1.01"
select select "57633"
select select "1"
select select
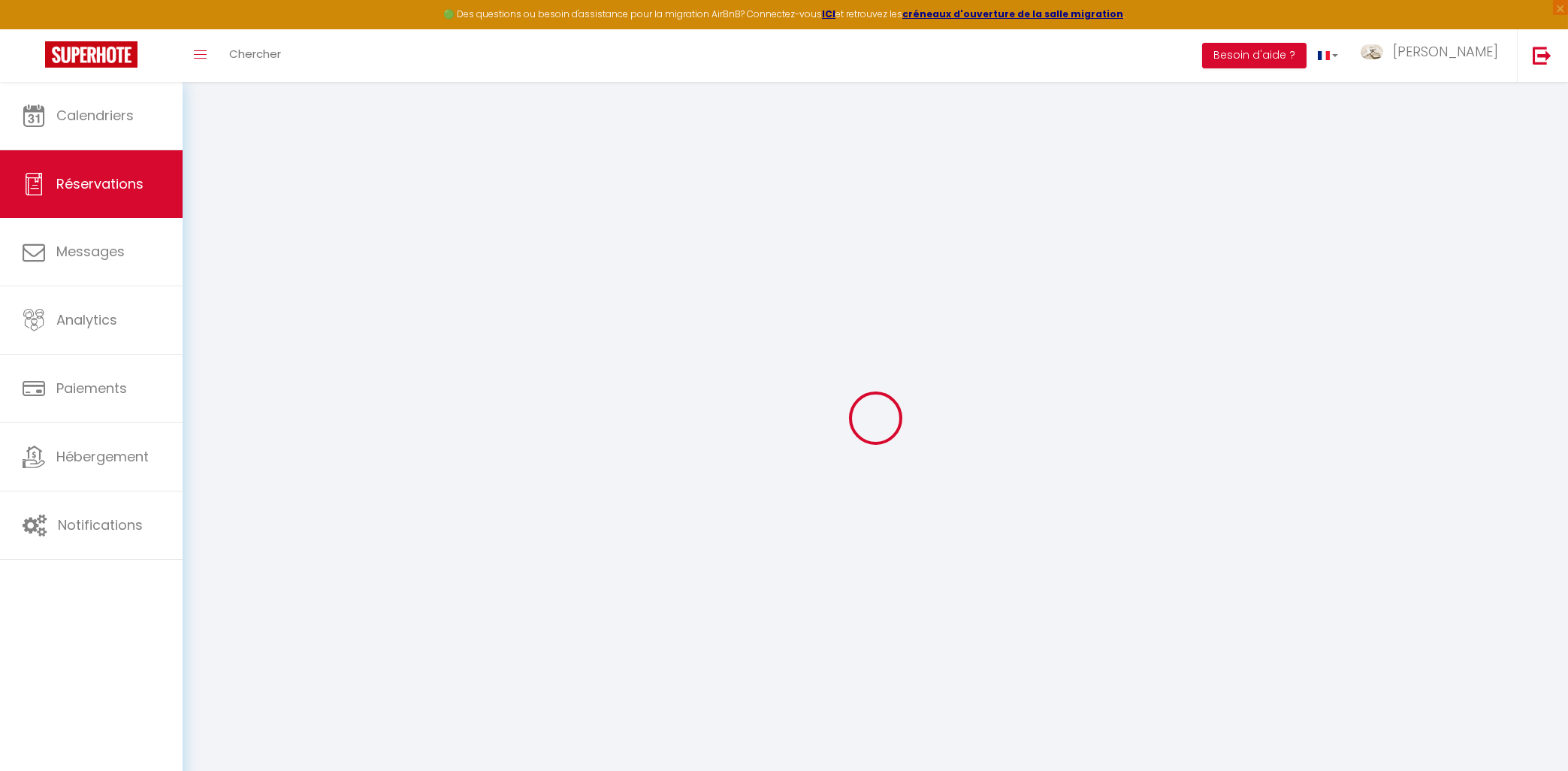
type input "3"
select select "12"
select select
type input "41.31"
checkbox input "false"
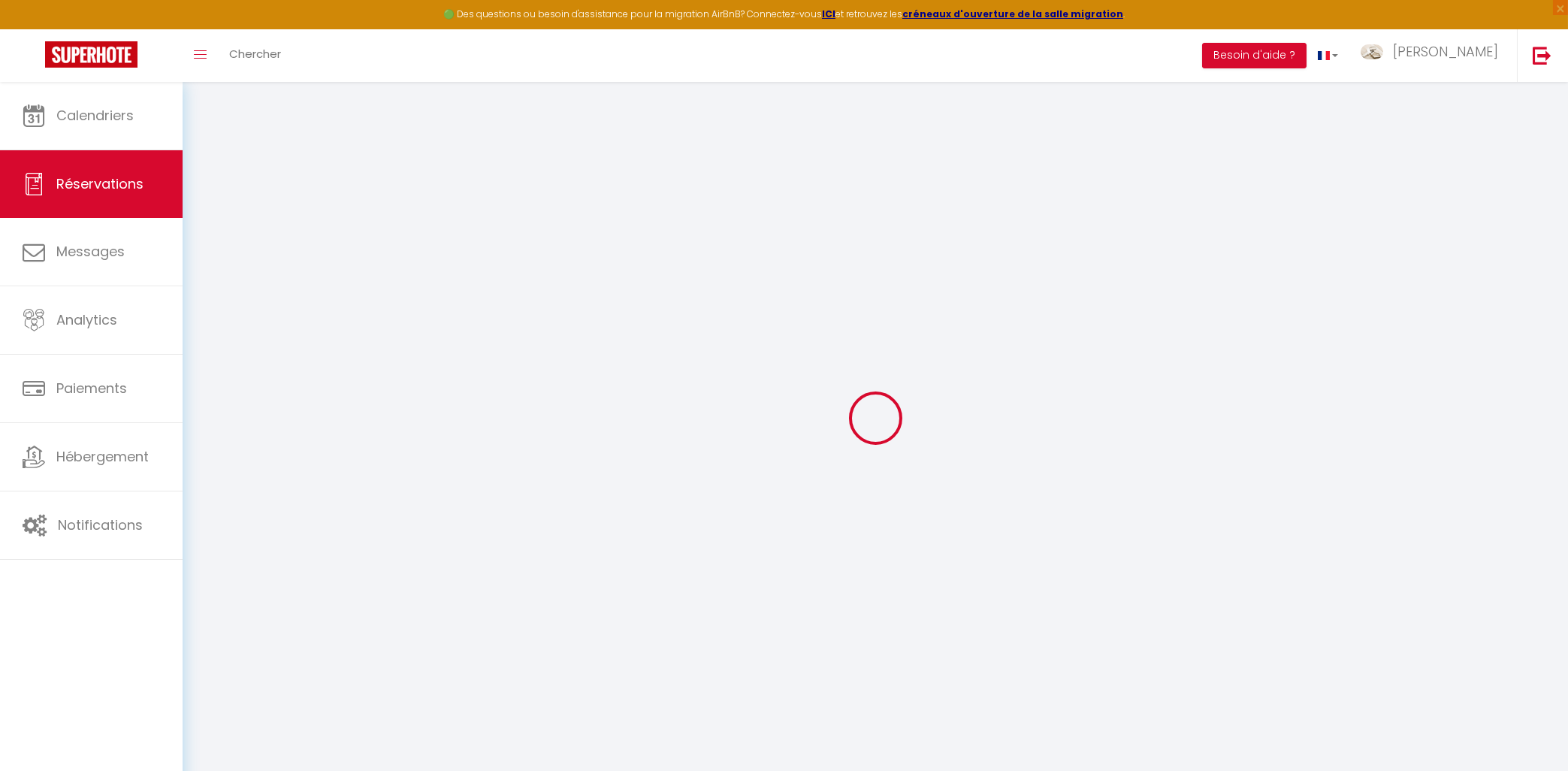
type input "0"
select select "2"
type input "0"
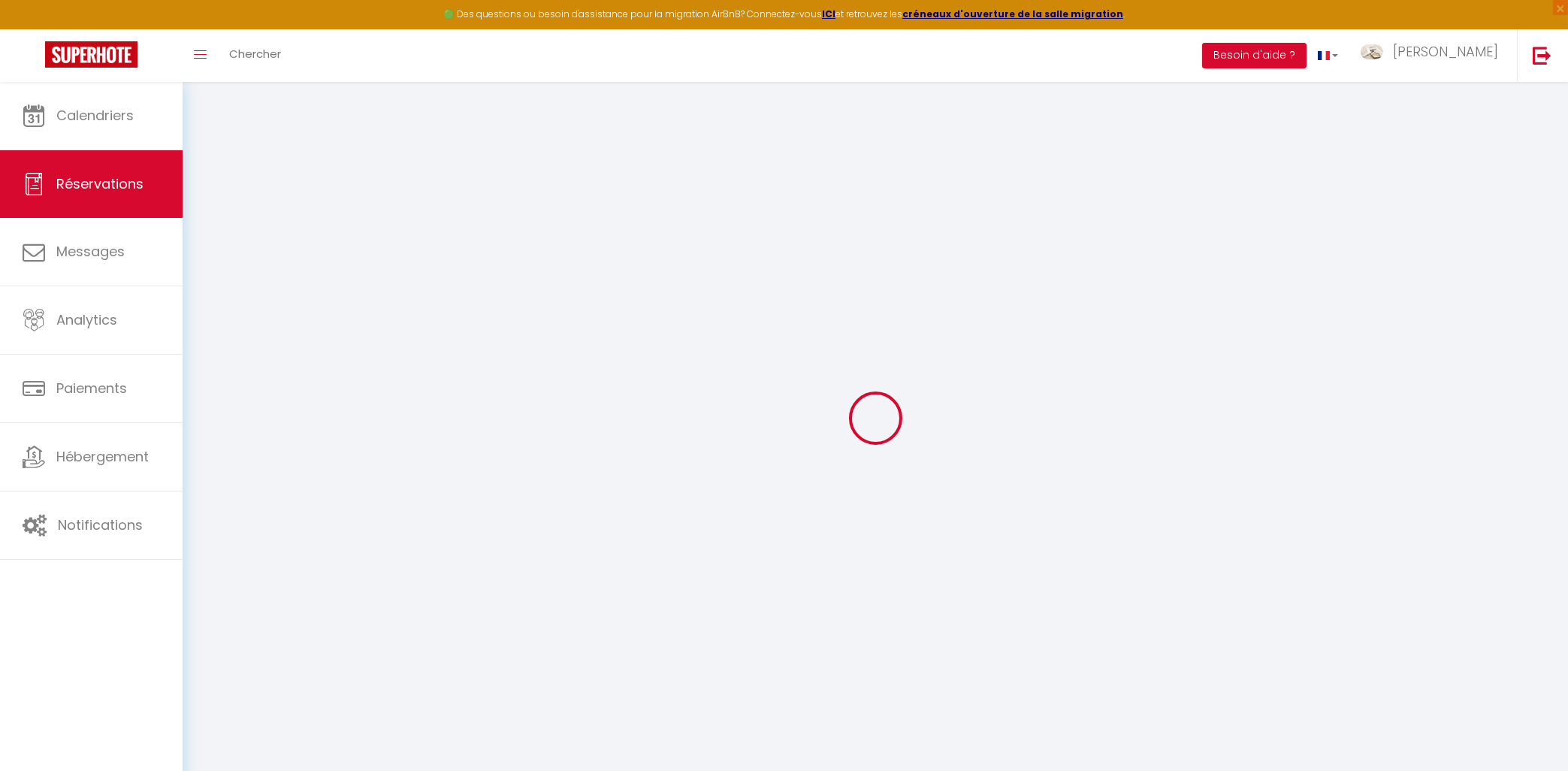
select select
select select "14"
checkbox input "false"
select select
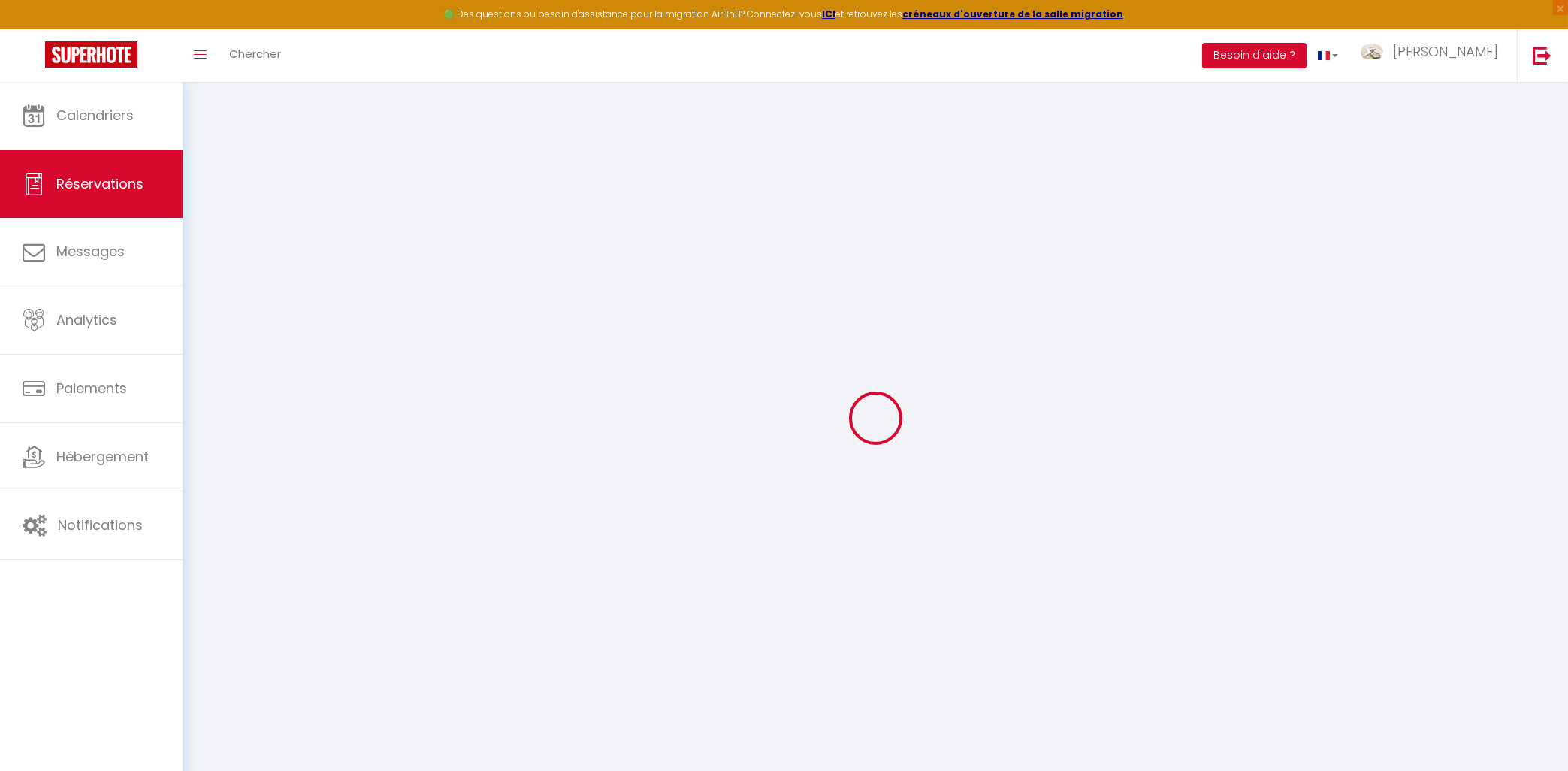
select select
checkbox input "false"
select select
checkbox input "false"
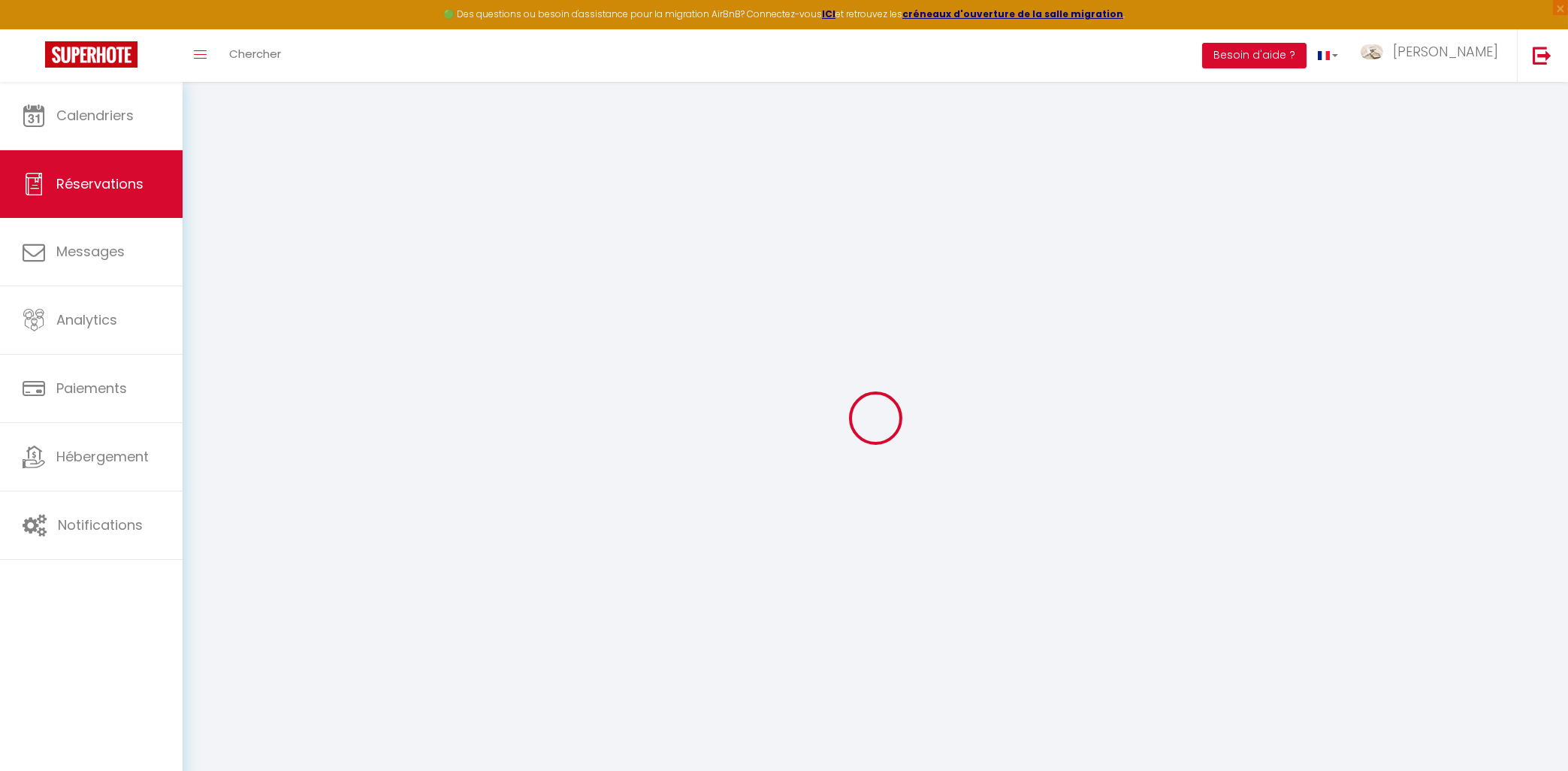
select select
checkbox input "false"
type textarea "** THIS RESERVATION HAS BEEN PRE-PAID ** BOOKING NOTE : Payment charge is EUR 1…"
type textarea "Il ne me semble pas normal que vous n'annonciez pas que vous exigez un acompte,…"
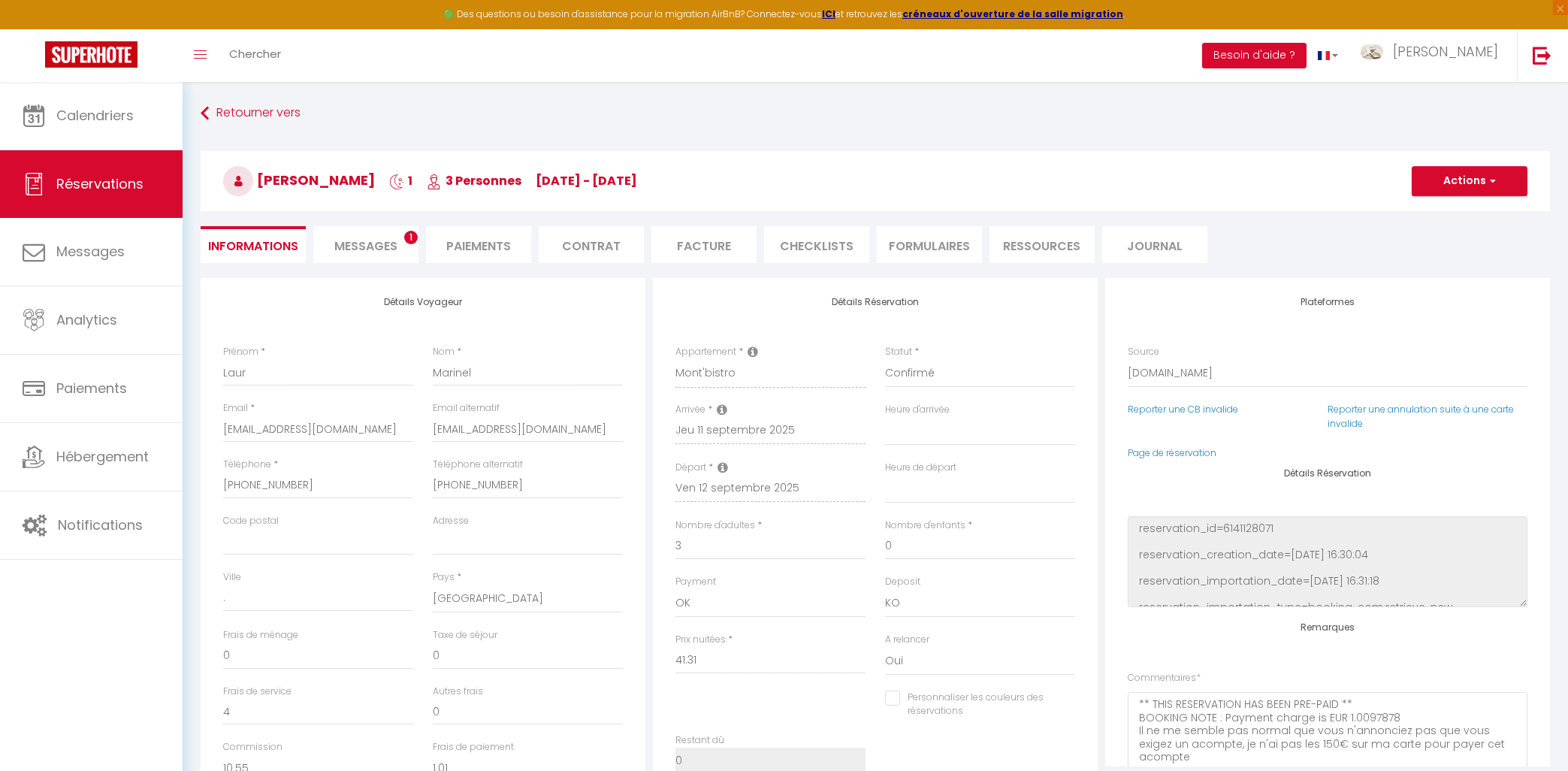
type input "25"
type input "1.82"
select select
checkbox input "false"
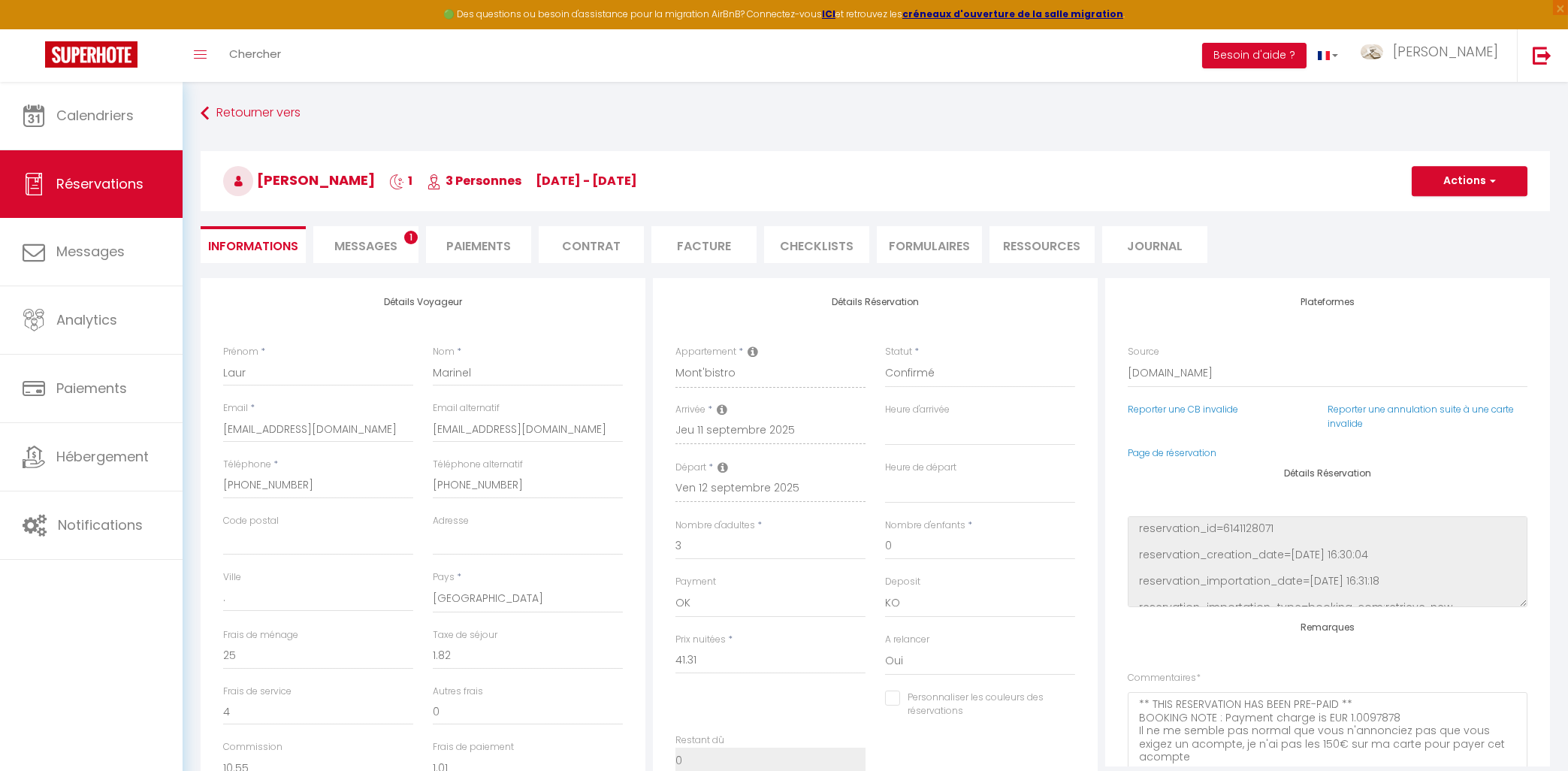
select select "16:00"
select select "11:00"
